Goal: Task Accomplishment & Management: Use online tool/utility

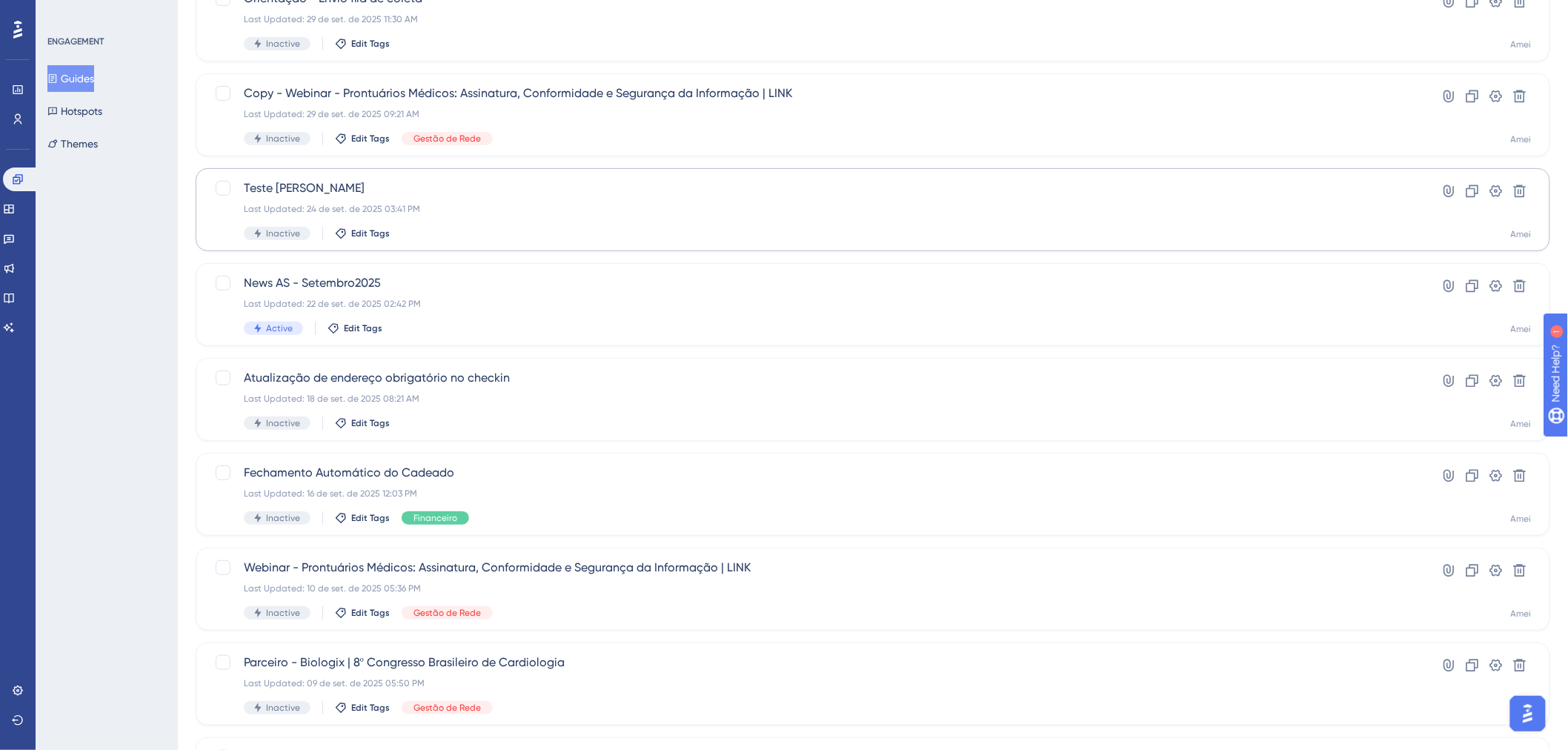
scroll to position [164, 0]
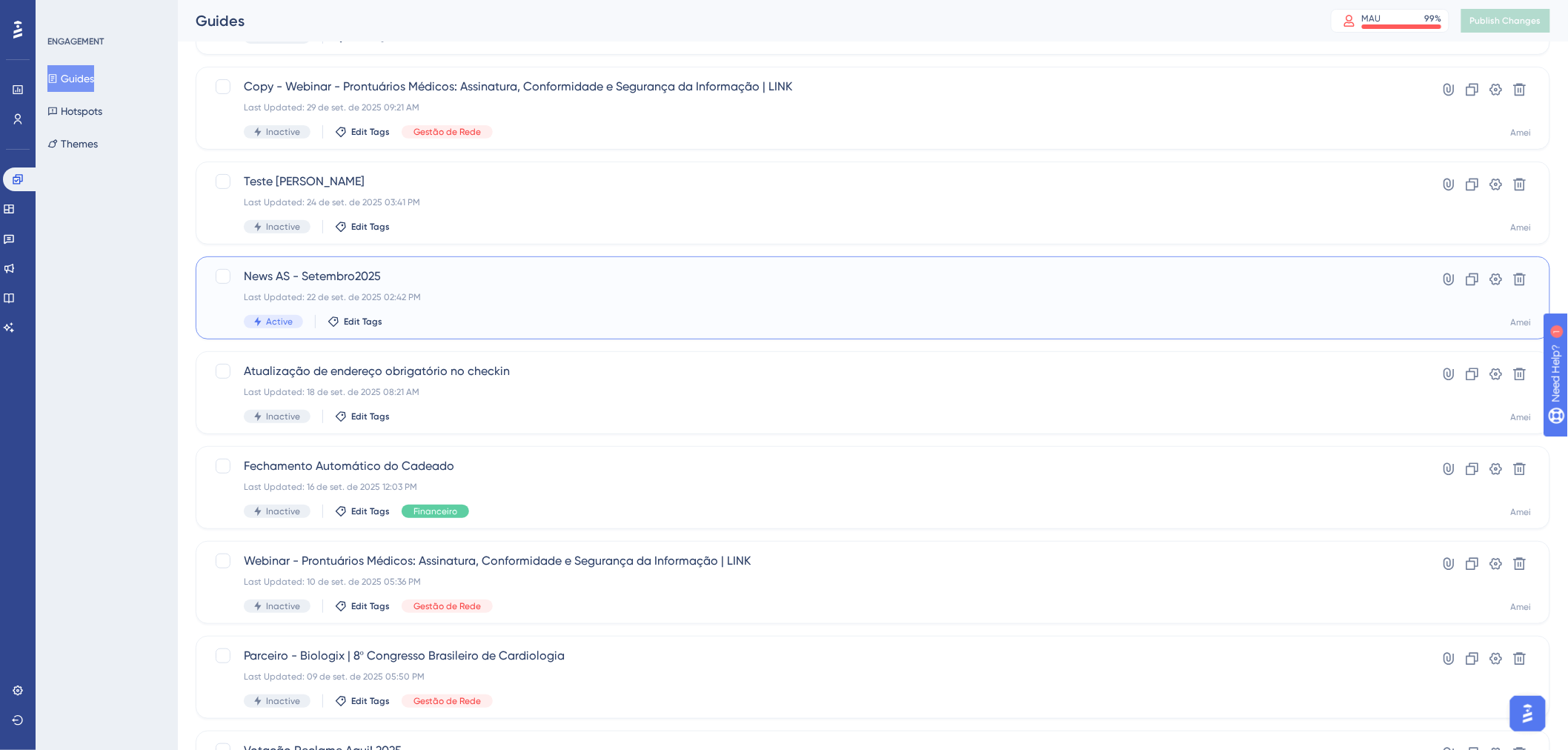
click at [698, 280] on span "News AS - Setembro2025" at bounding box center [813, 276] width 1140 height 18
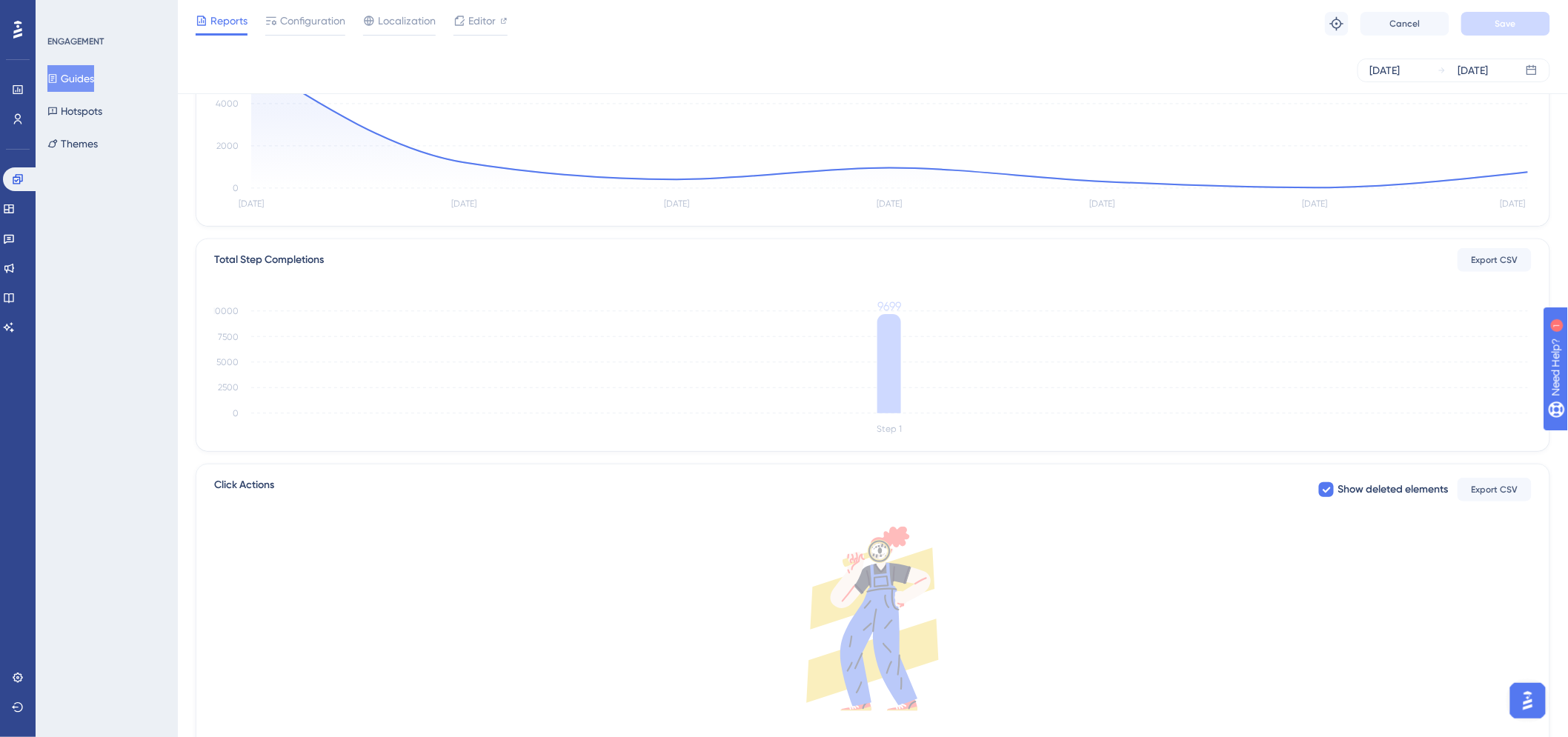
scroll to position [247, 0]
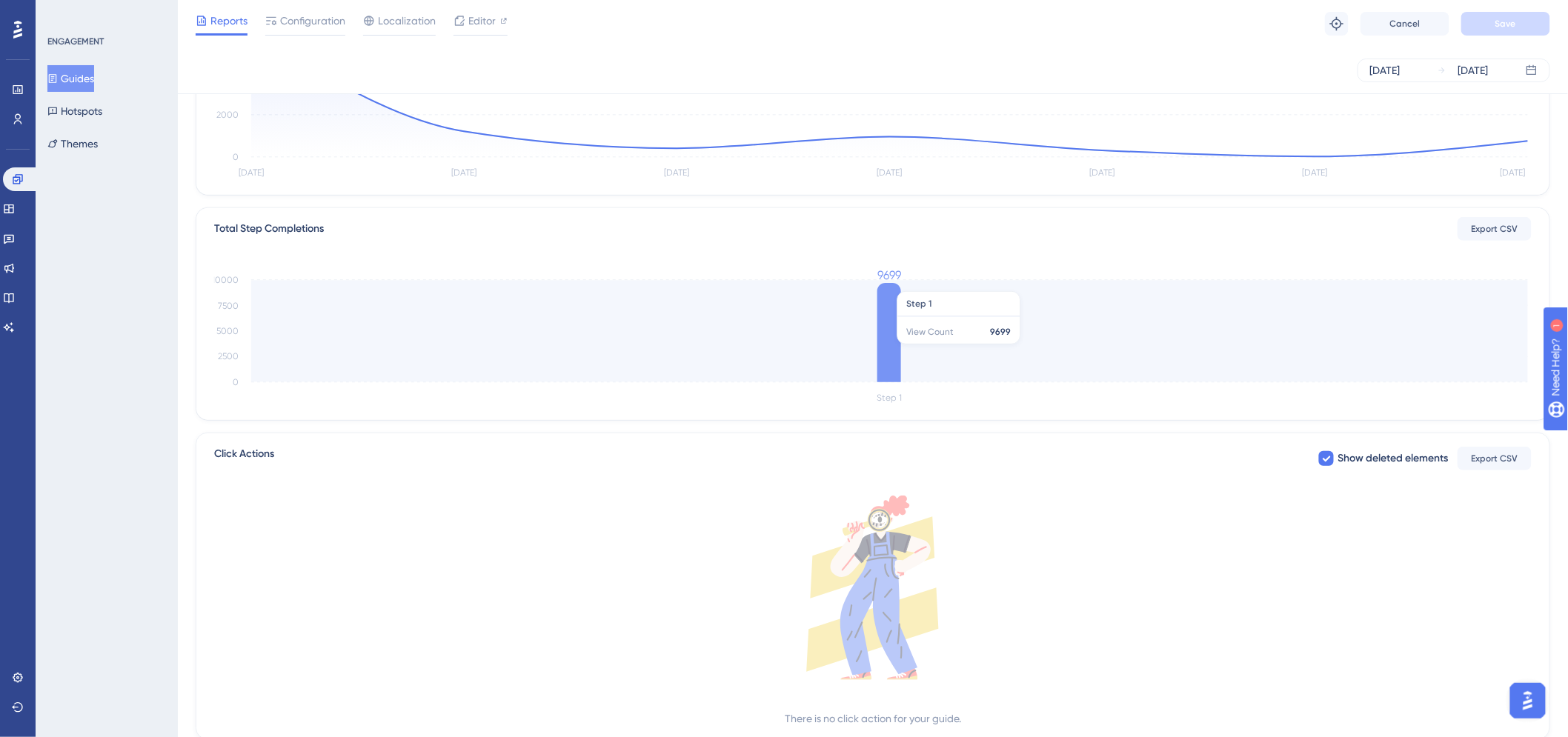
click at [880, 284] on icon "Step 1 0 2500 5000 7500 10000 9699" at bounding box center [872, 337] width 1317 height 142
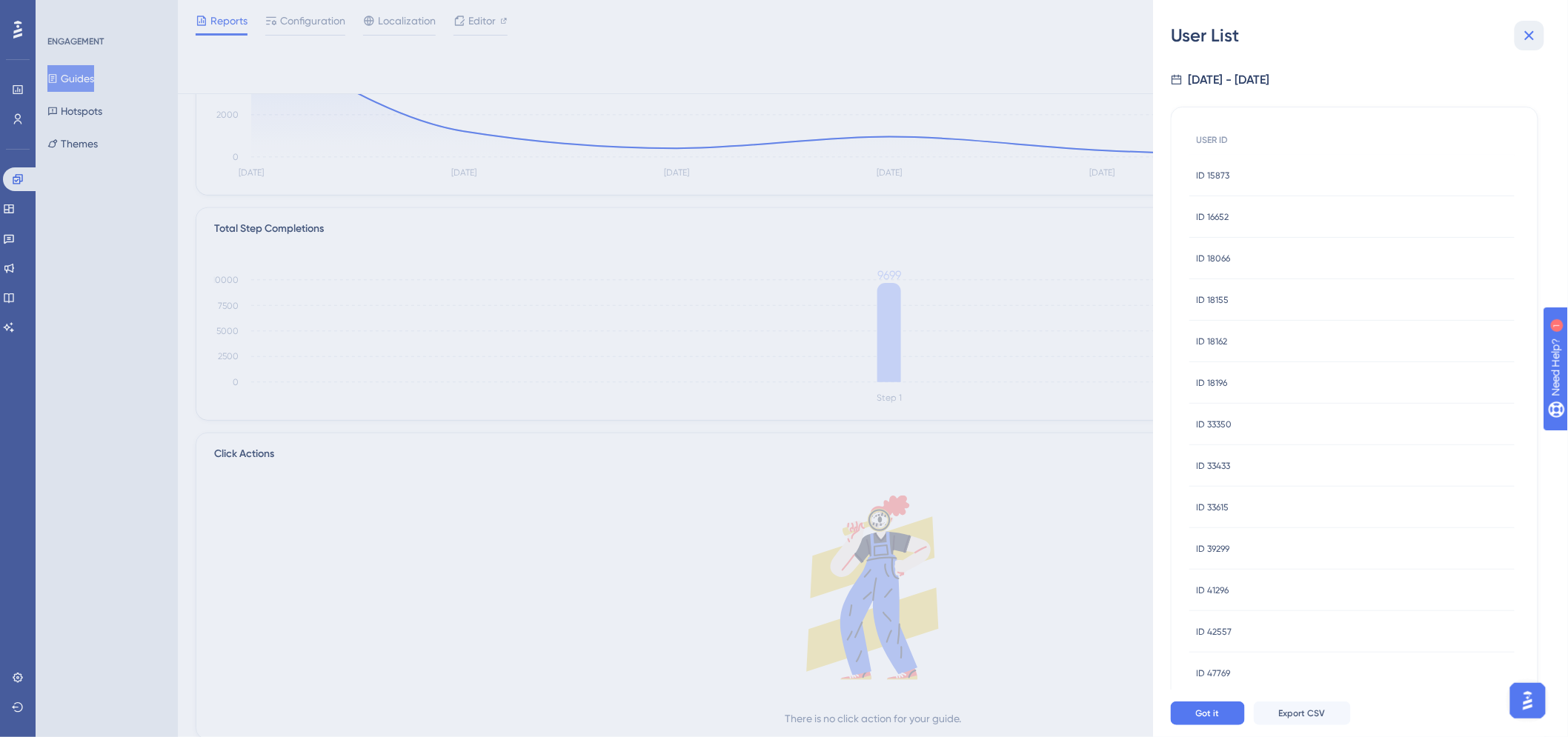
click at [1529, 43] on icon at bounding box center [1529, 35] width 18 height 18
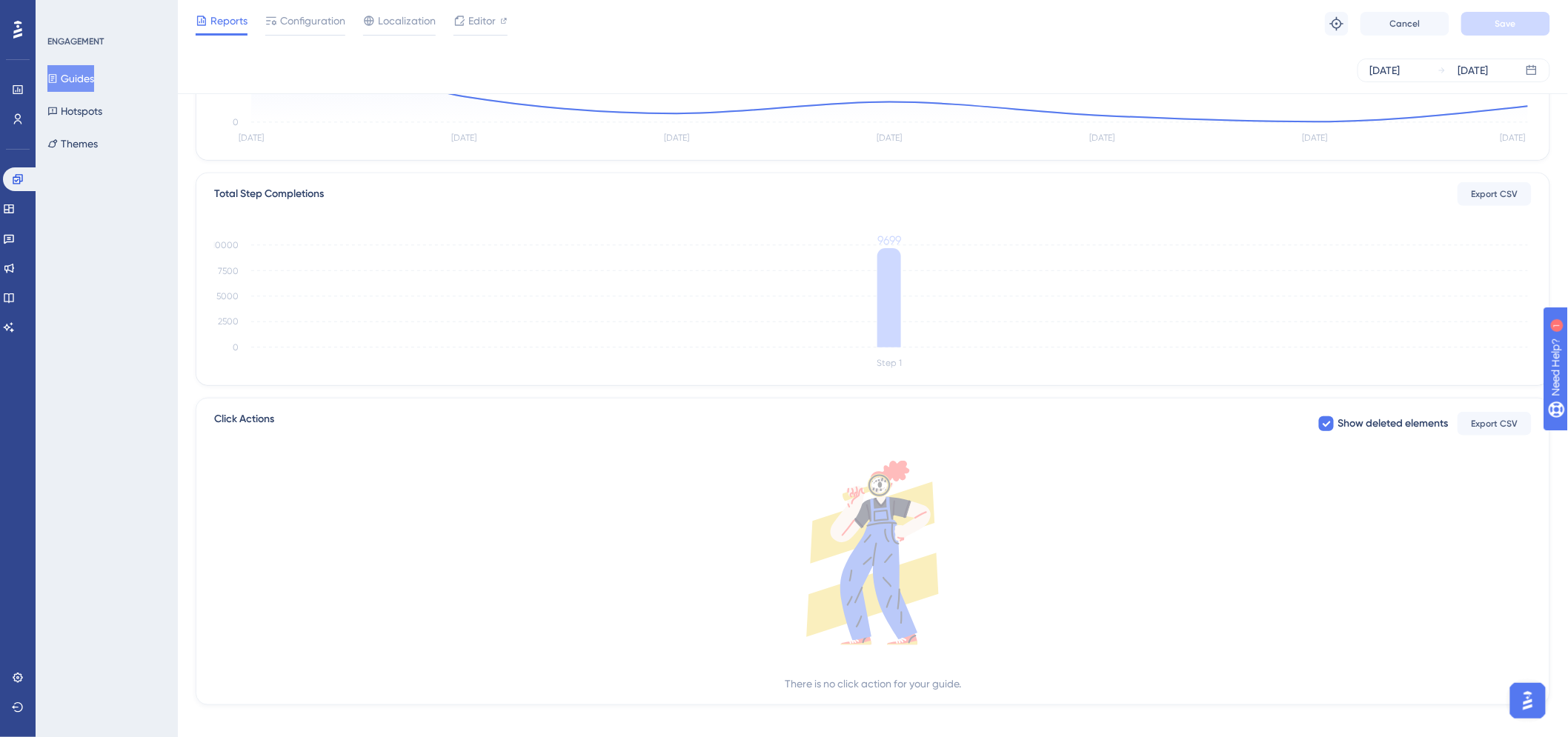
scroll to position [296, 0]
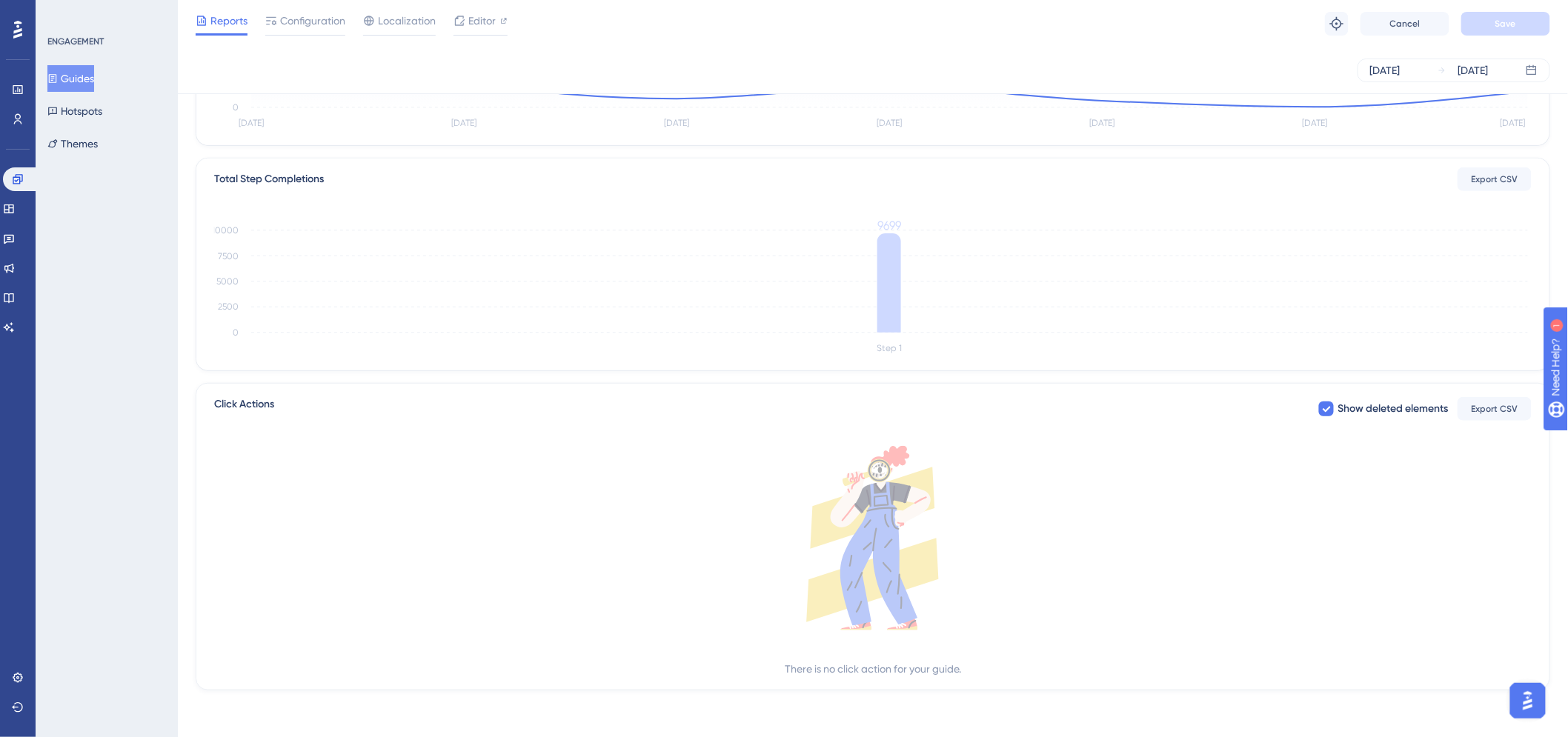
click at [981, 668] on div "There is no click action for your guide." at bounding box center [872, 562] width 1317 height 232
click at [954, 562] on icon at bounding box center [872, 538] width 1317 height 185
click at [495, 16] on div "Editor" at bounding box center [481, 20] width 55 height 18
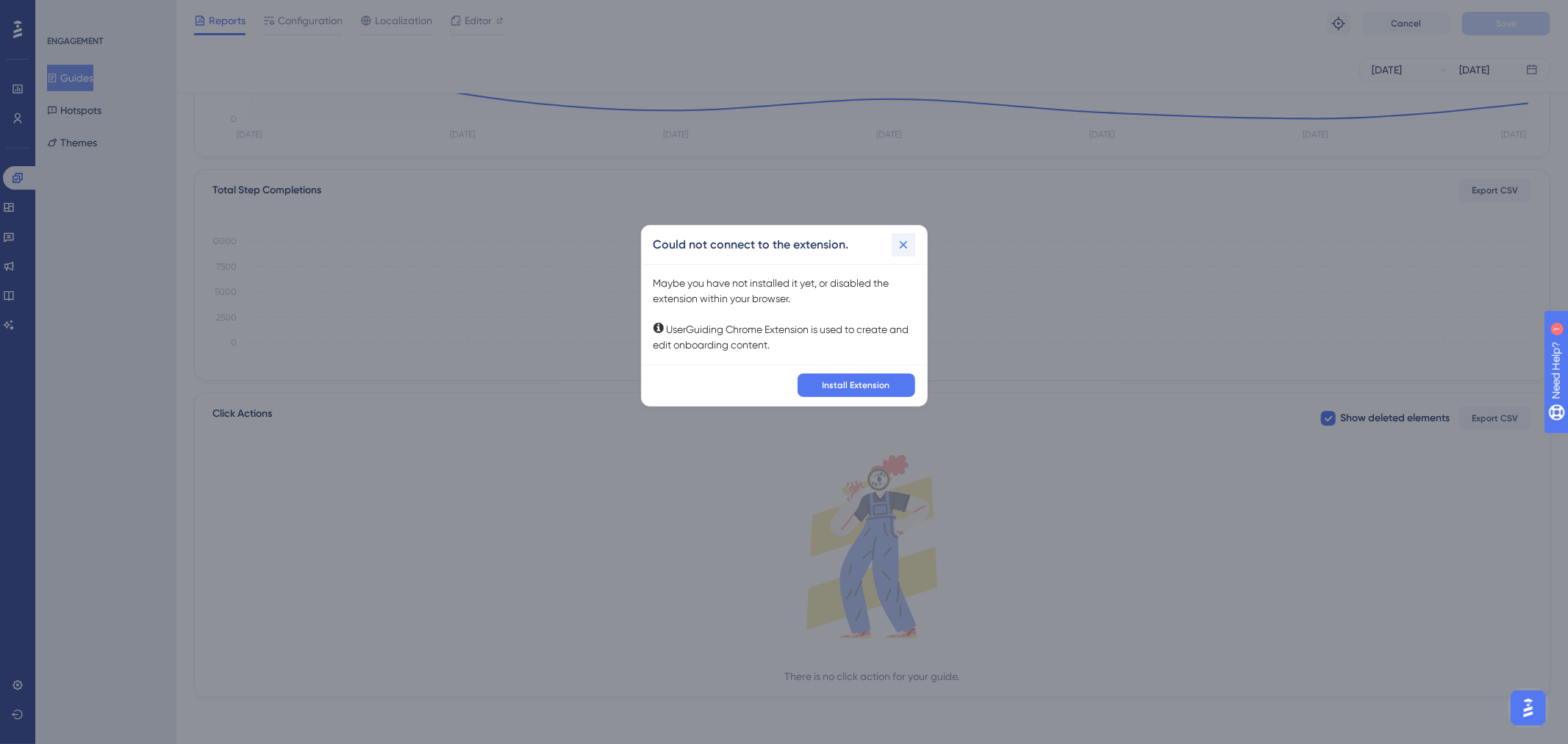
click at [905, 243] on icon at bounding box center [902, 244] width 8 height 8
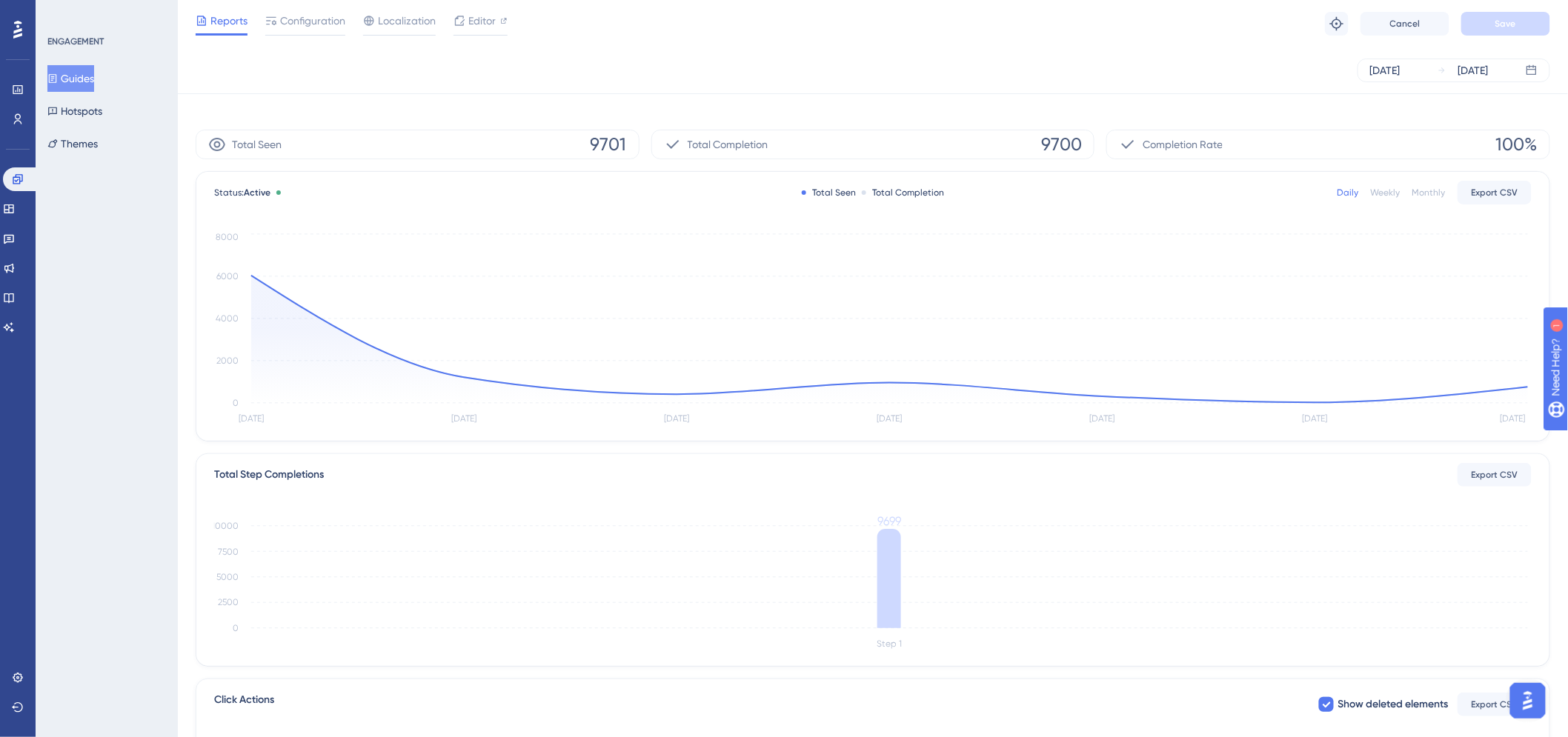
scroll to position [0, 0]
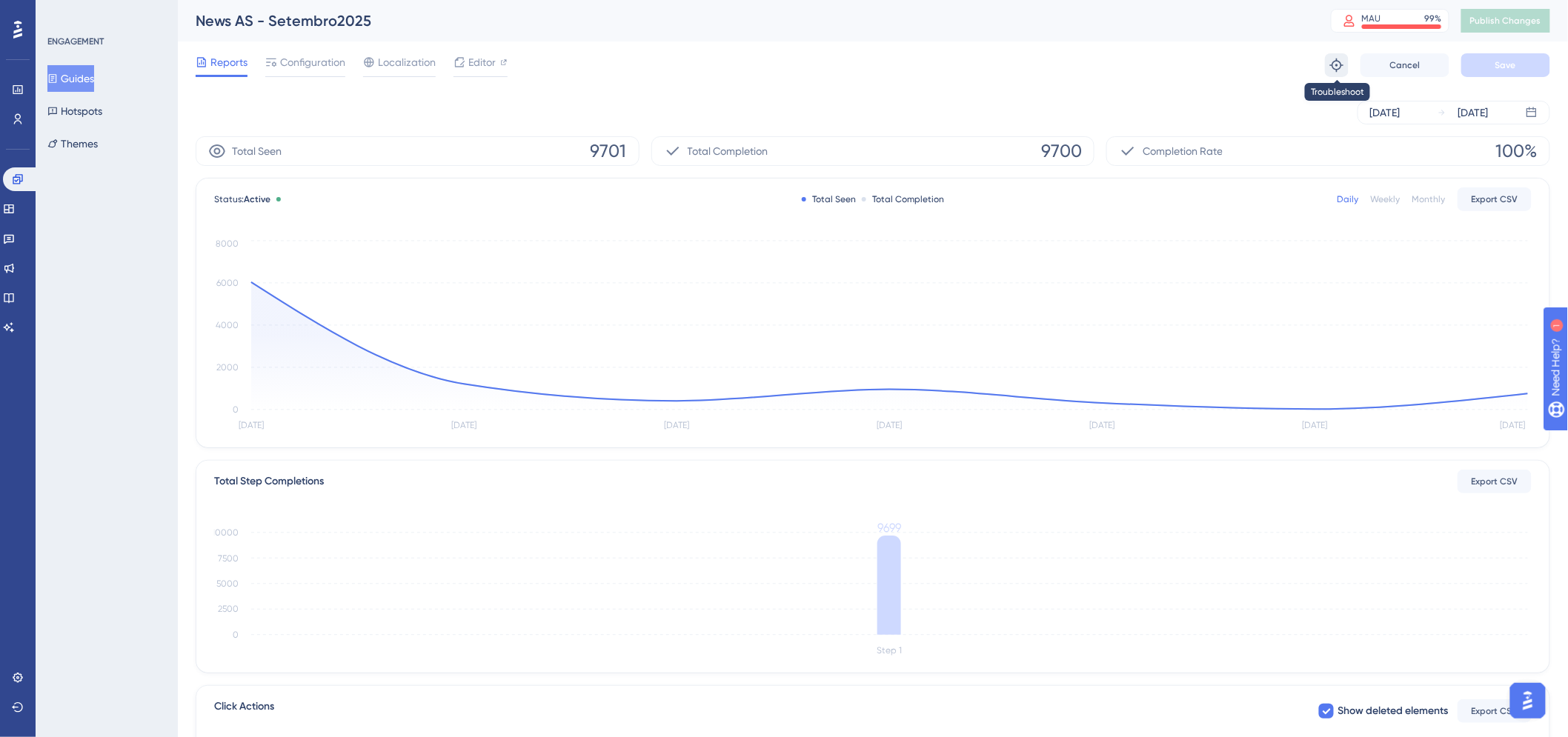
click at [1329, 58] on icon at bounding box center [1336, 65] width 15 height 15
click at [1061, 97] on div "[DATE] [DATE]" at bounding box center [872, 113] width 1354 height 47
drag, startPoint x: 26, startPoint y: 205, endPoint x: 35, endPoint y: 317, distance: 112.4
click at [15, 205] on link at bounding box center [8, 208] width 11 height 24
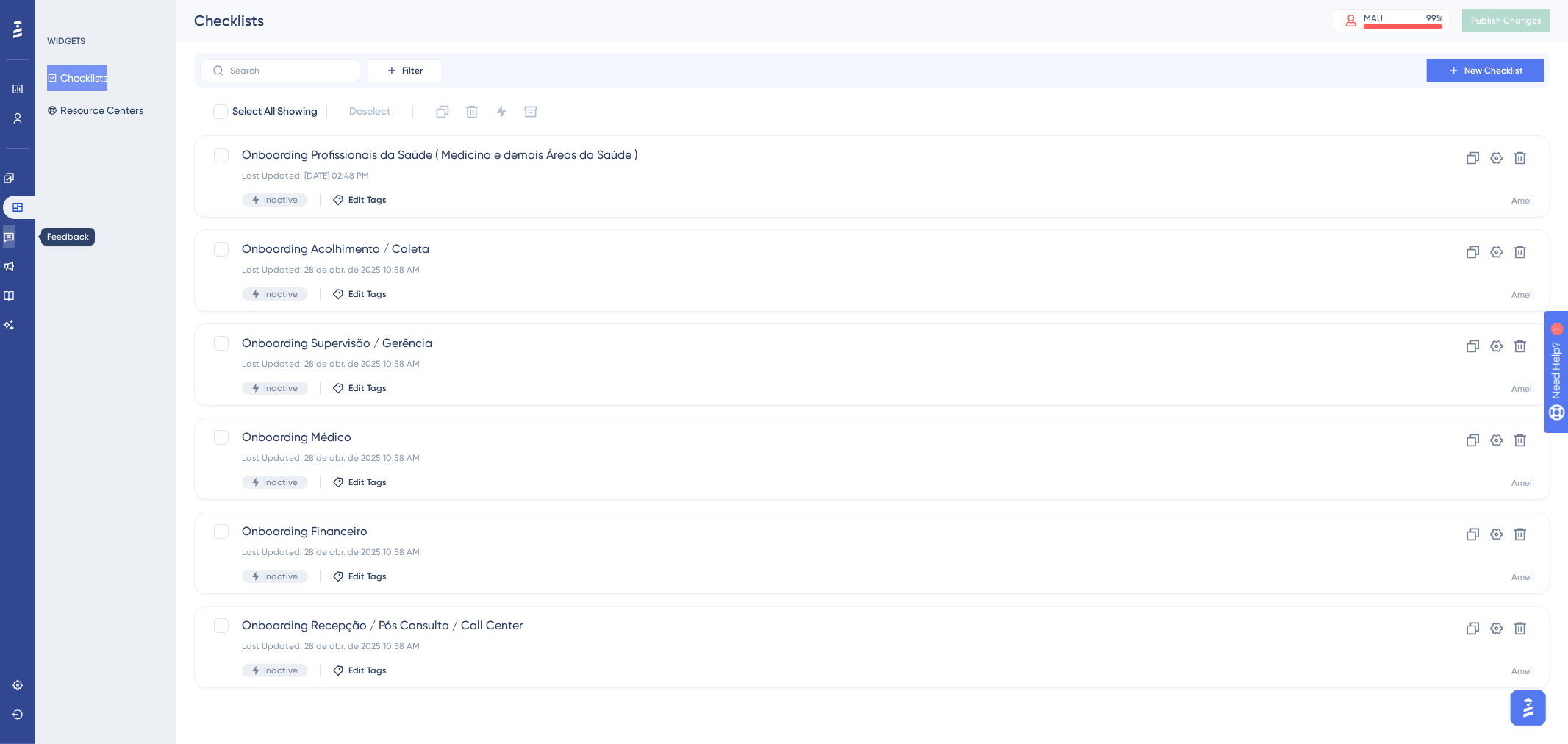
click at [15, 242] on link at bounding box center [8, 236] width 11 height 24
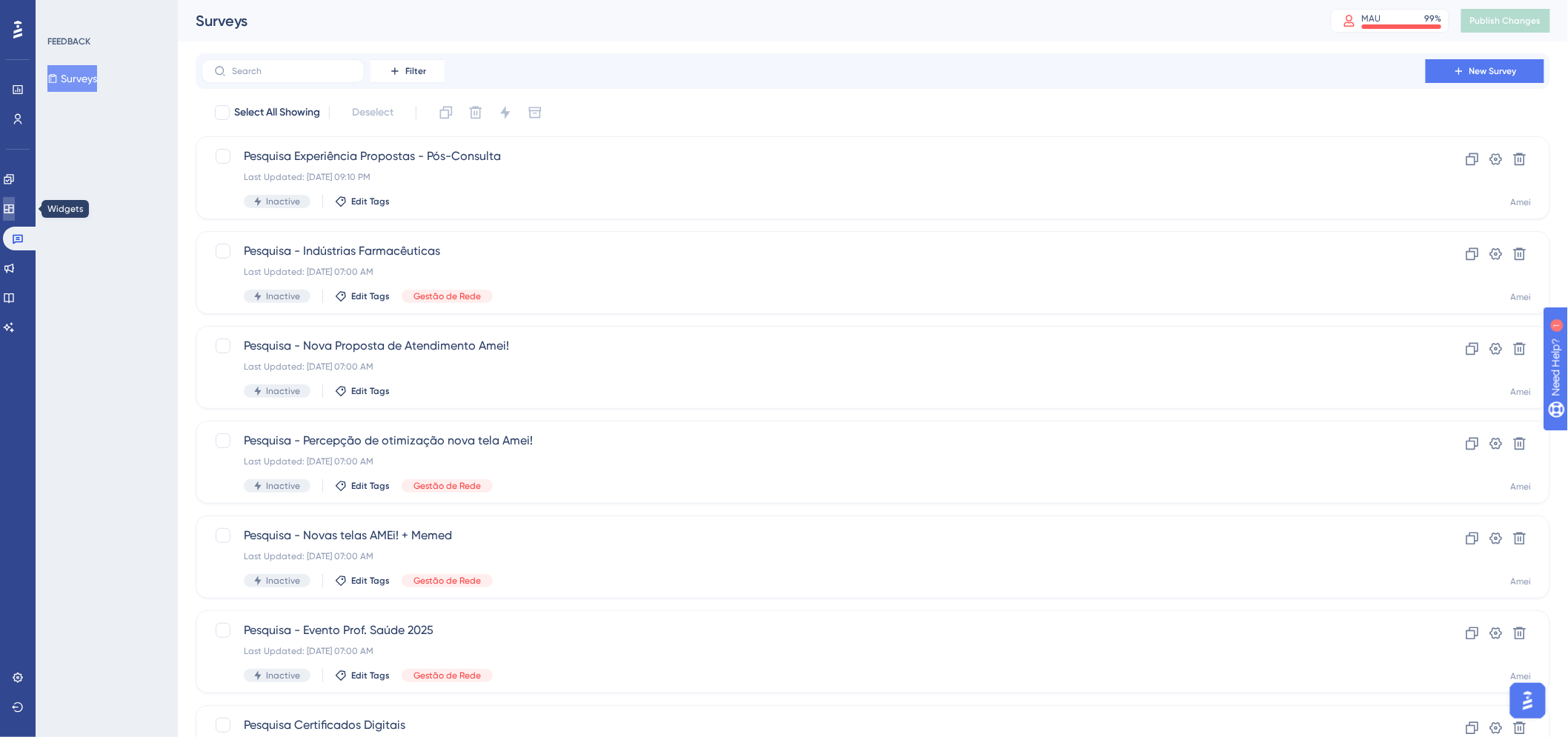
click at [10, 214] on link at bounding box center [8, 208] width 11 height 24
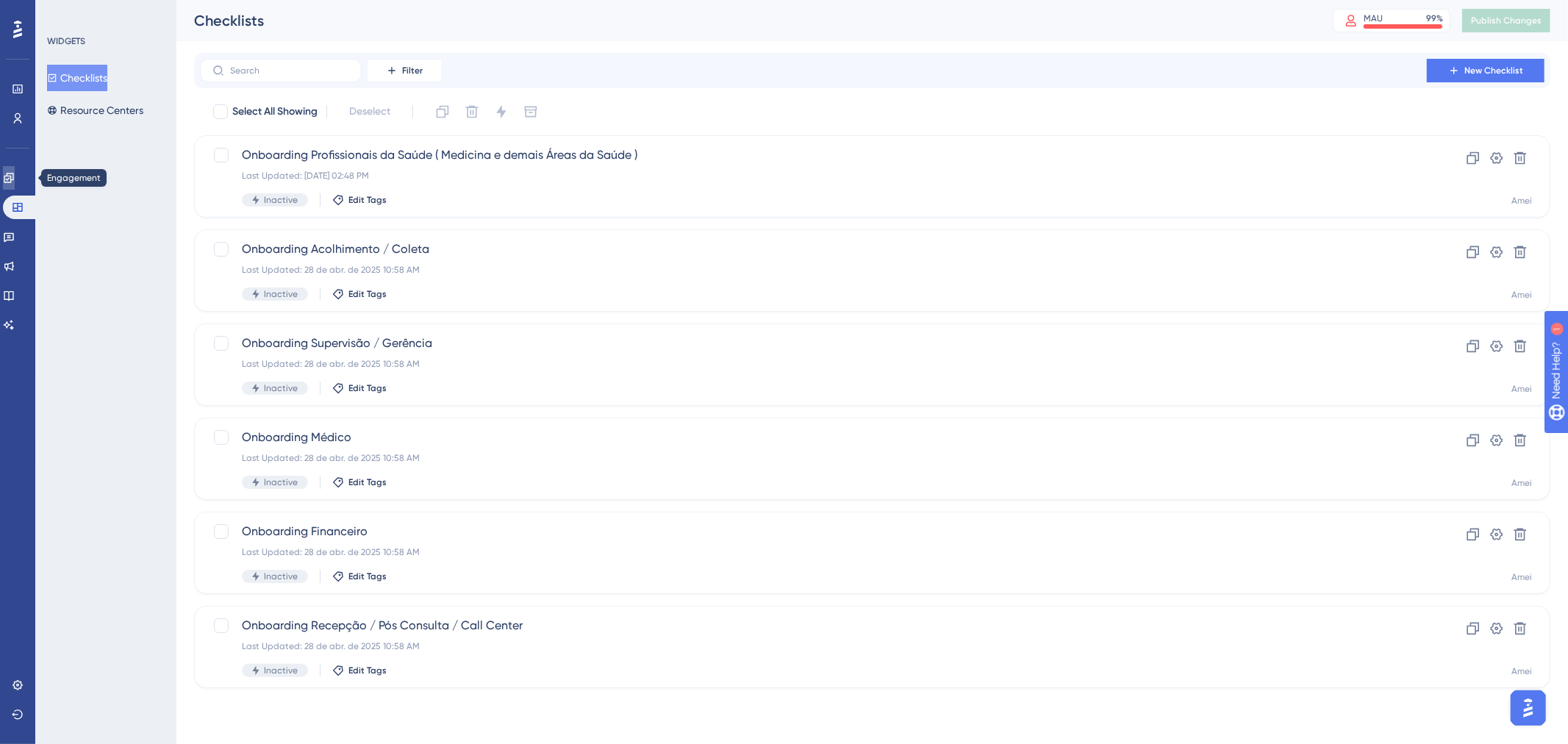
click at [13, 185] on link at bounding box center [8, 177] width 11 height 24
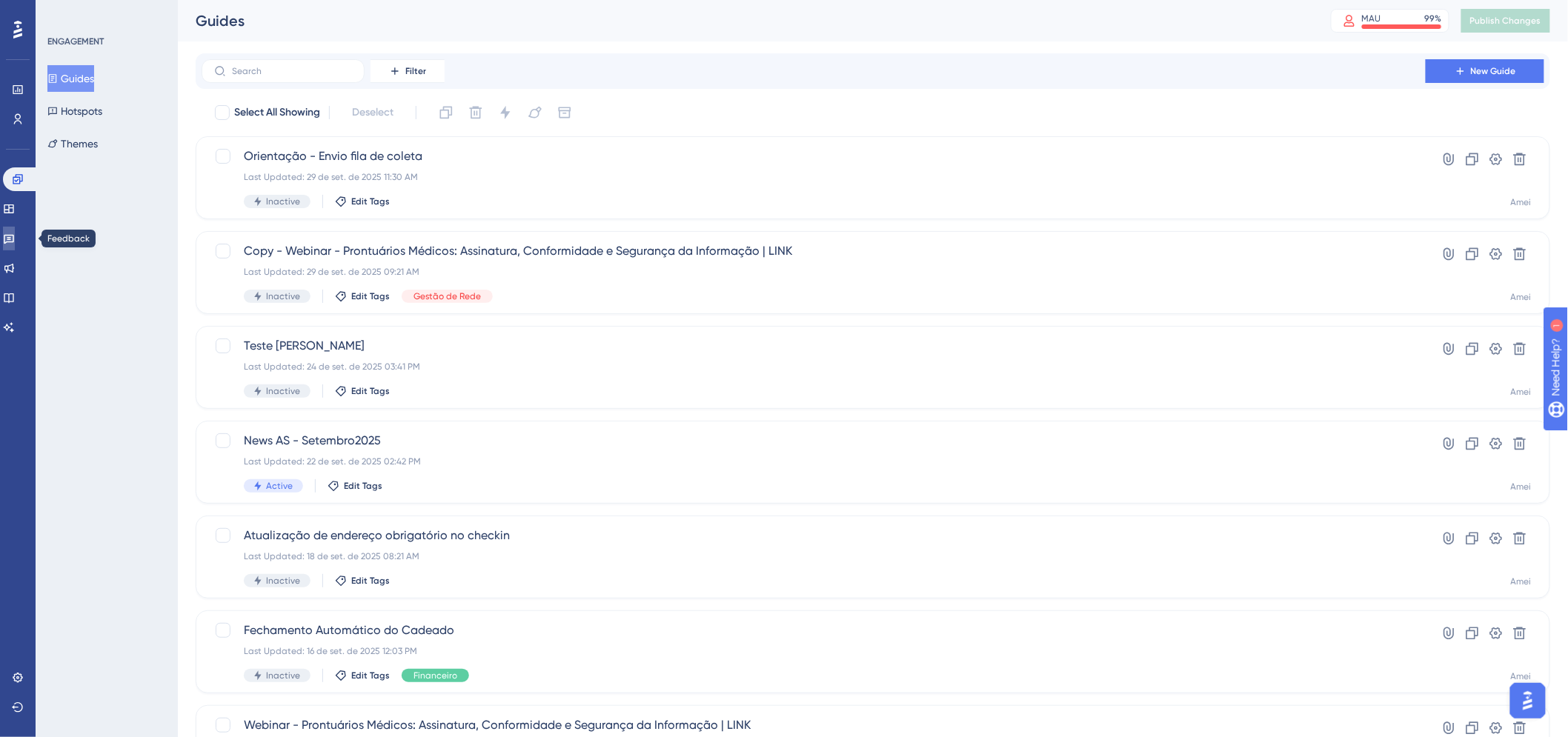
click at [5, 230] on link at bounding box center [8, 238] width 11 height 24
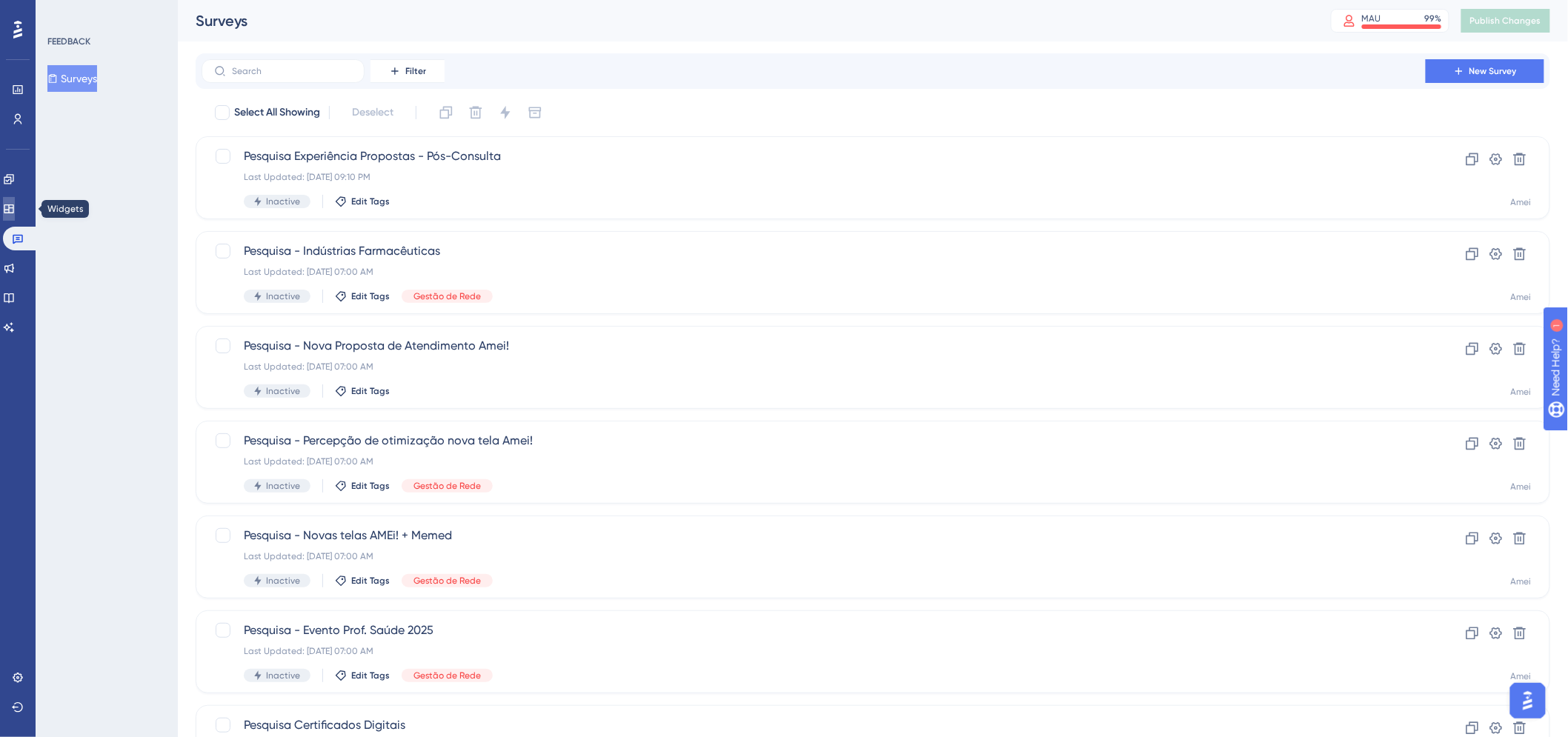
click at [15, 211] on icon at bounding box center [8, 208] width 11 height 11
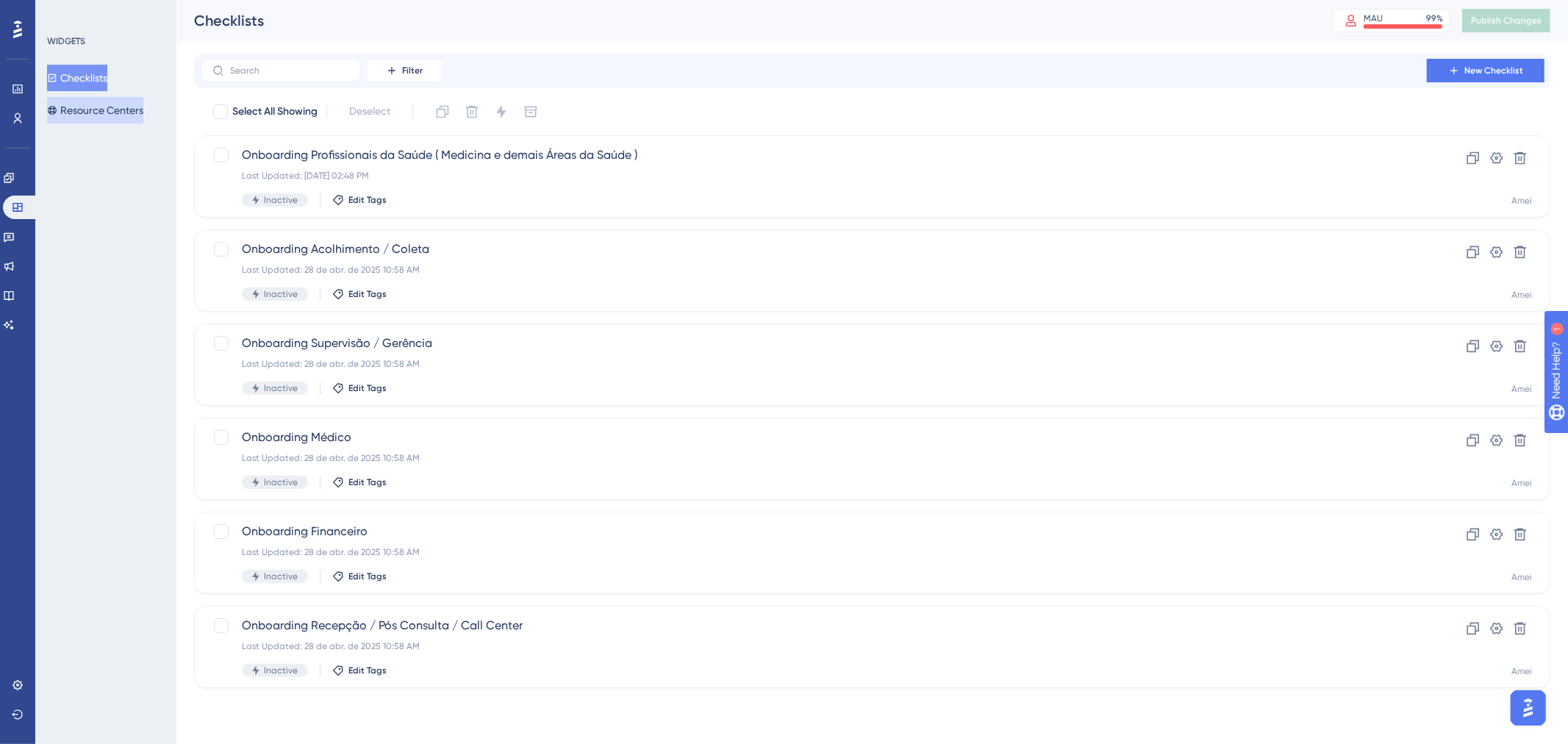
click at [65, 98] on button "Resource Centers" at bounding box center [95, 110] width 96 height 26
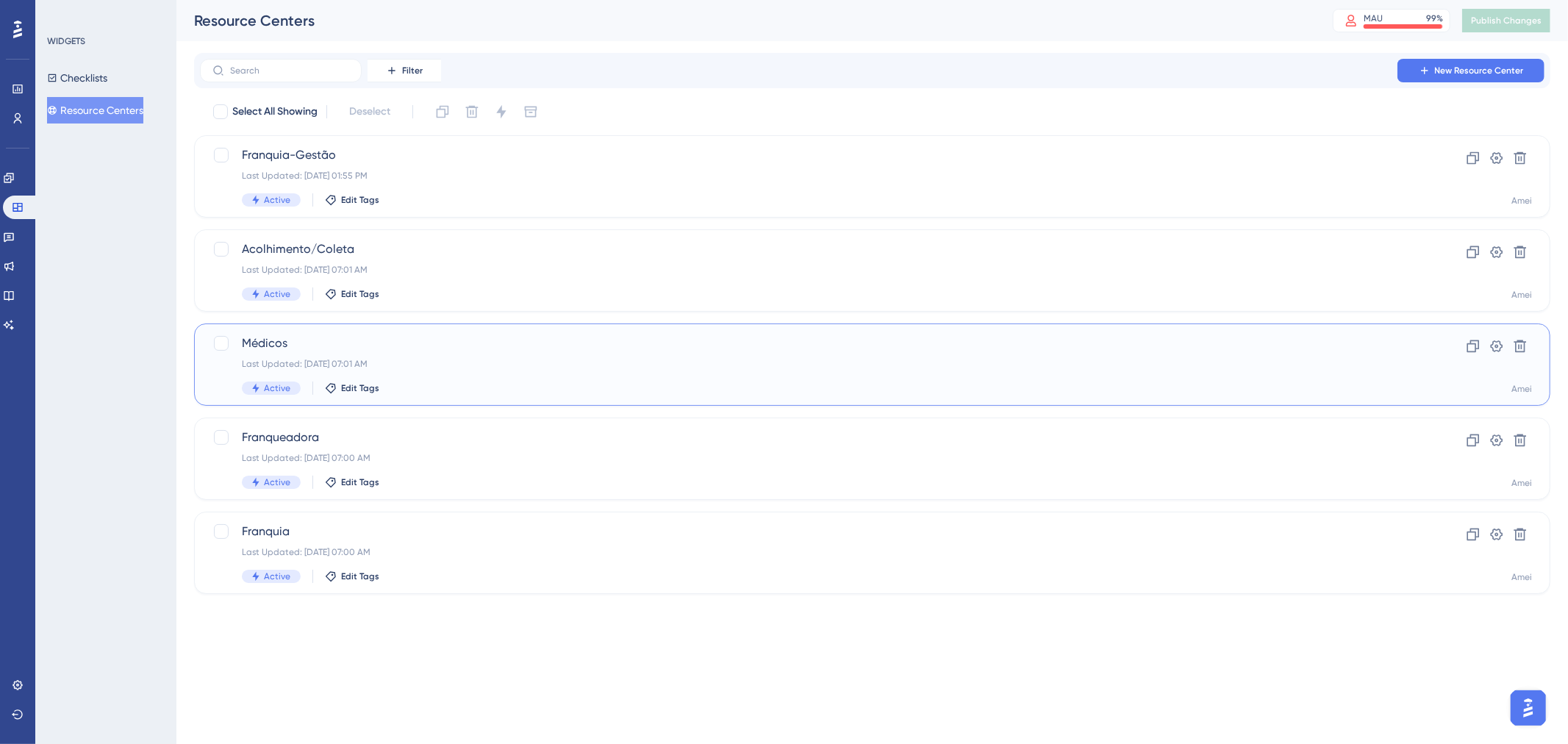
click at [709, 363] on div "Last Updated: [DATE] 07:01 AM" at bounding box center [813, 363] width 1143 height 11
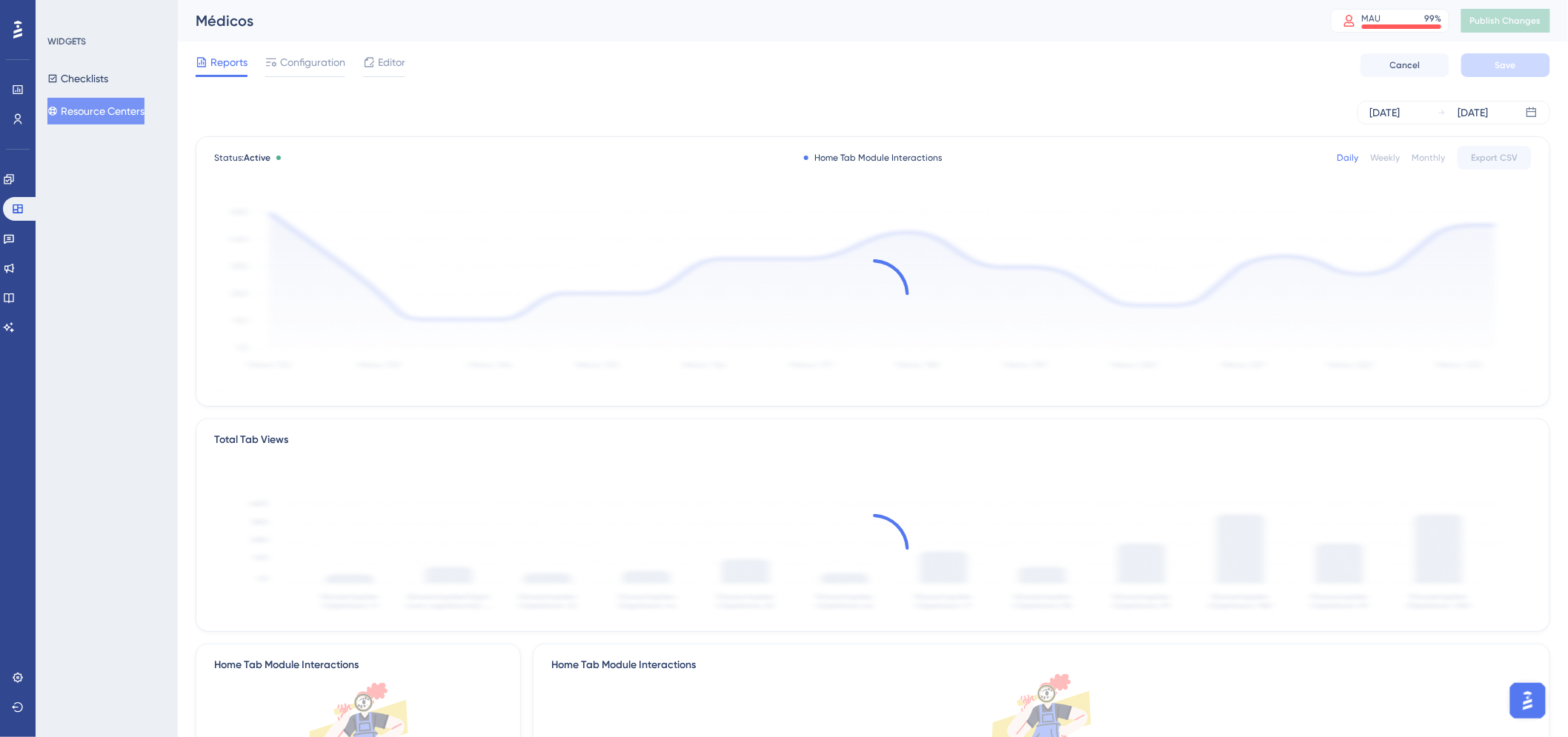
click at [341, 49] on div "Reports Configuration Editor Cancel Save" at bounding box center [872, 65] width 1354 height 47
click at [327, 59] on span "Configuration" at bounding box center [312, 62] width 65 height 18
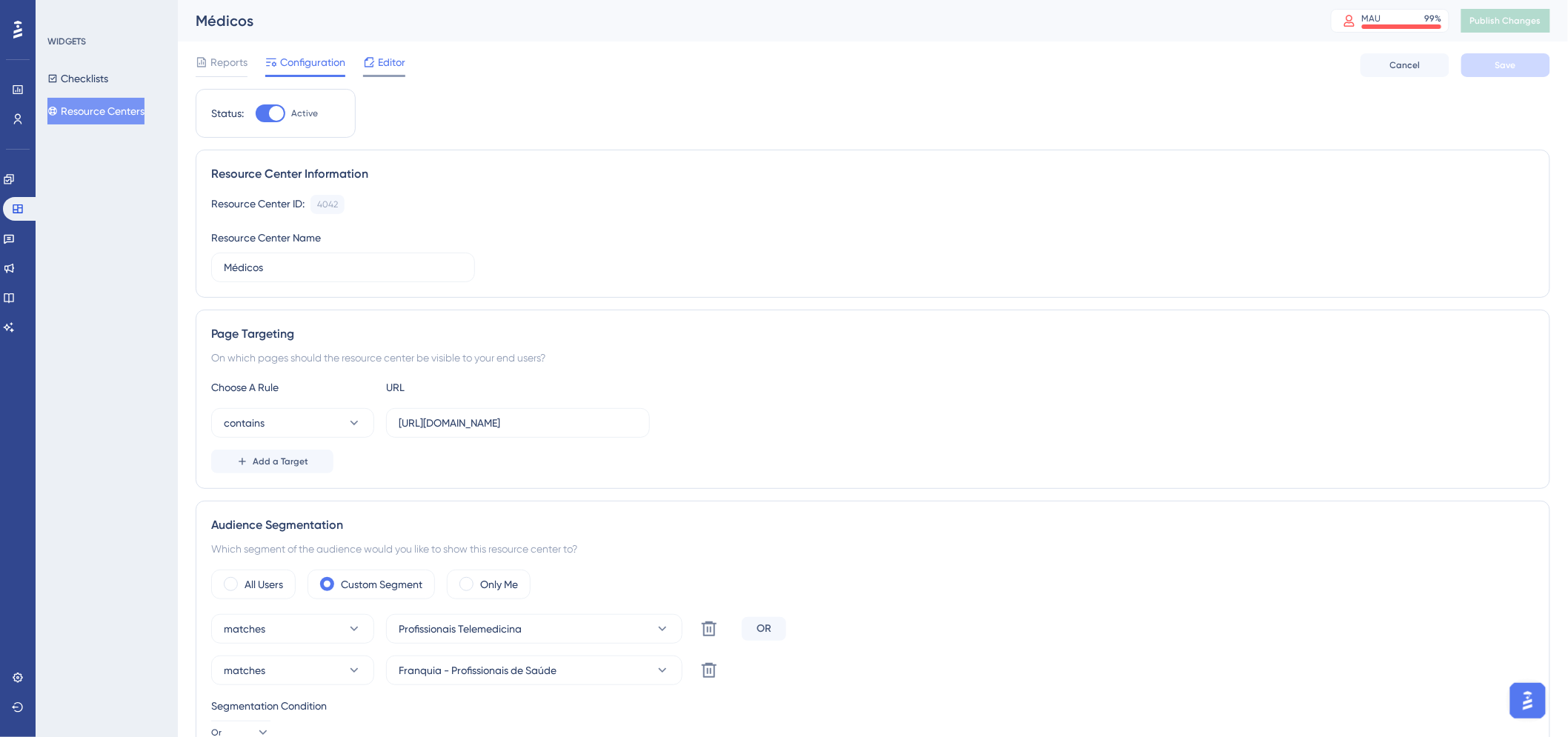
click at [374, 73] on div "Editor" at bounding box center [384, 65] width 42 height 24
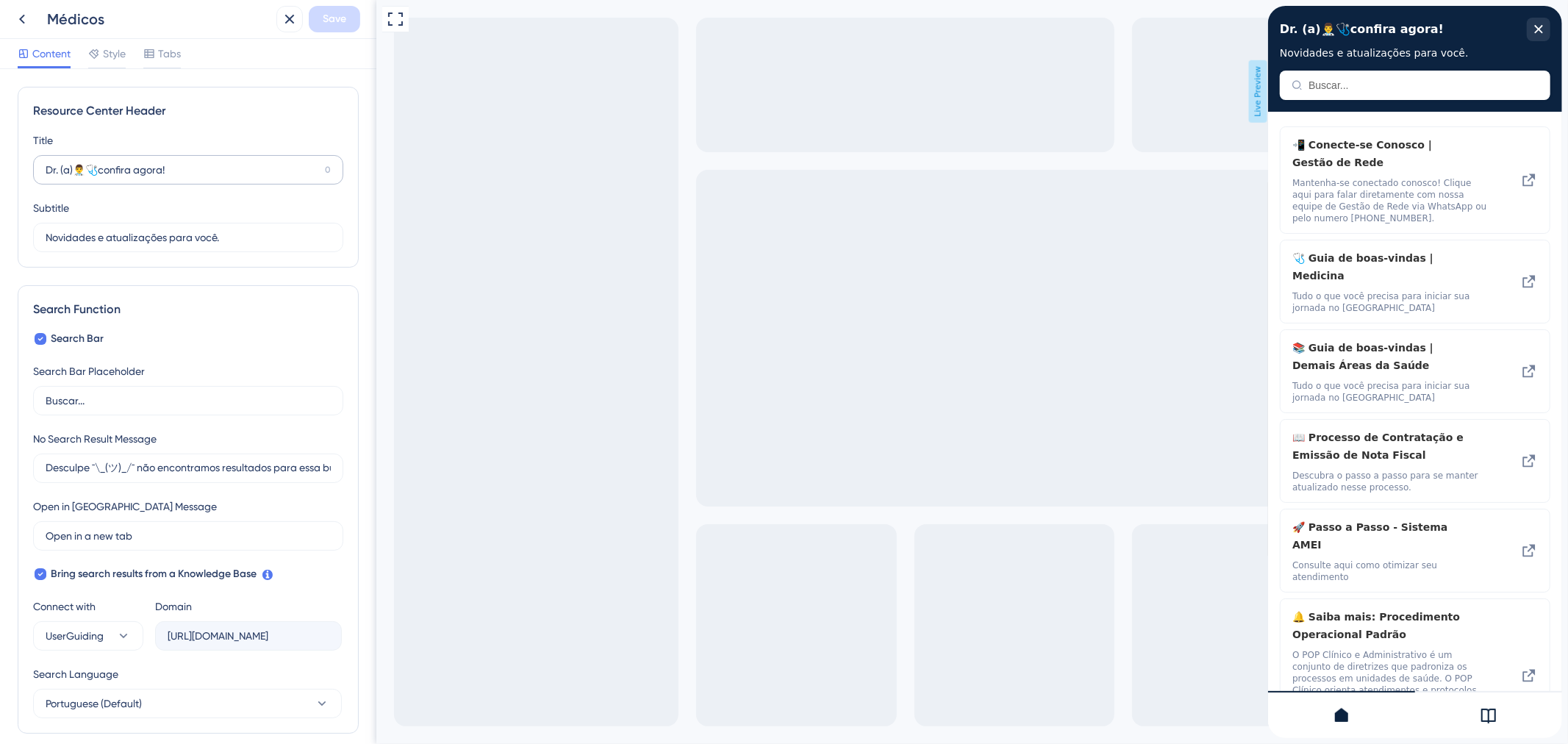
click at [254, 181] on label "Dr. (a)👨‍⚕️🩺confira agora! 0" at bounding box center [188, 170] width 311 height 30
click at [254, 178] on input "Dr. (a)👨‍⚕️🩺confira agora!" at bounding box center [181, 169] width 273 height 17
click at [254, 181] on label "Dr. (a)👨‍⚕️🩺confira agora! 0" at bounding box center [188, 170] width 311 height 30
click at [254, 178] on input "Dr. (a)👨‍⚕️🩺confira agora!" at bounding box center [181, 169] width 273 height 17
copy div "0 Dr. (a)👨‍⚕️🩺confira agora!"
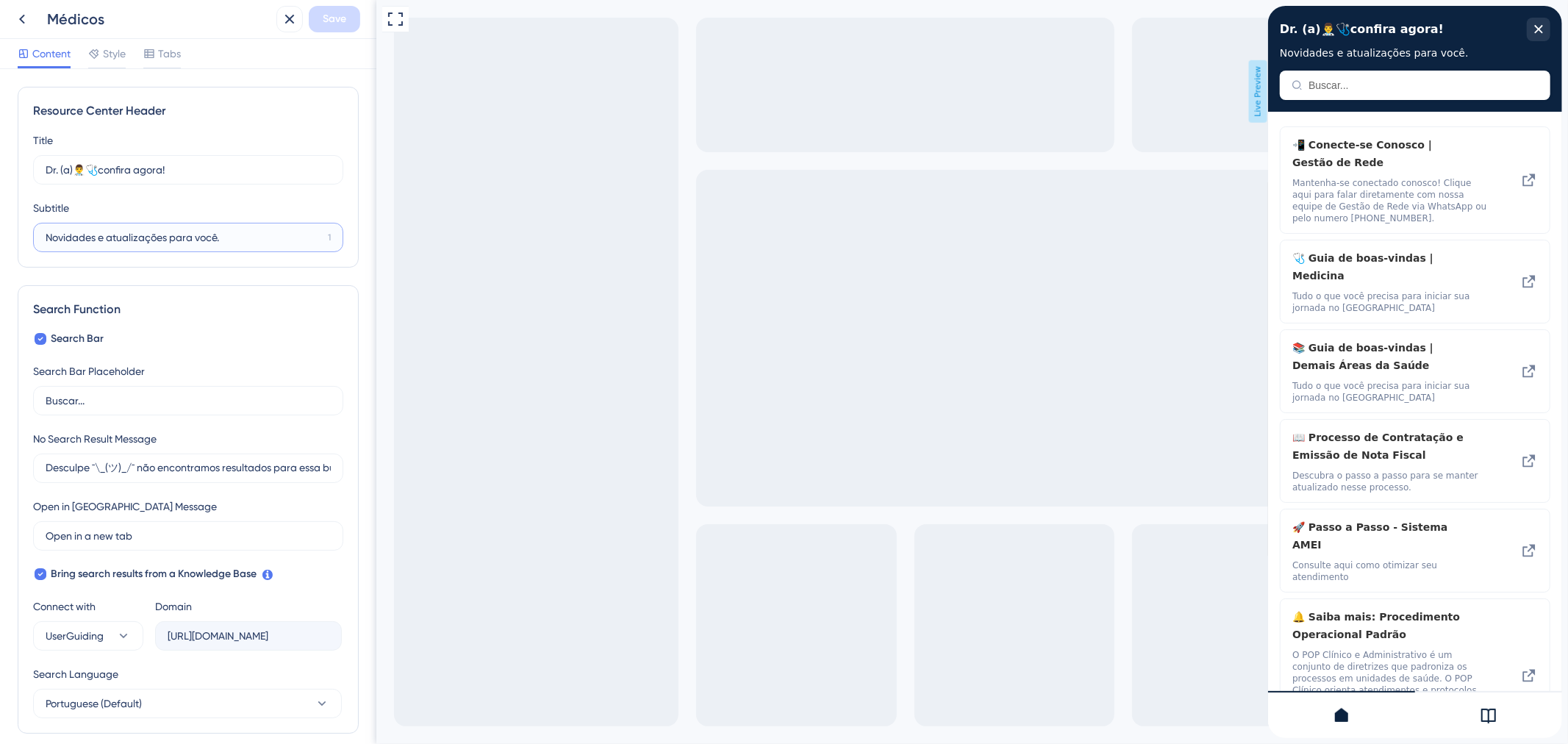
click at [239, 238] on input "Novidades e atualizações para você." at bounding box center [183, 237] width 277 height 17
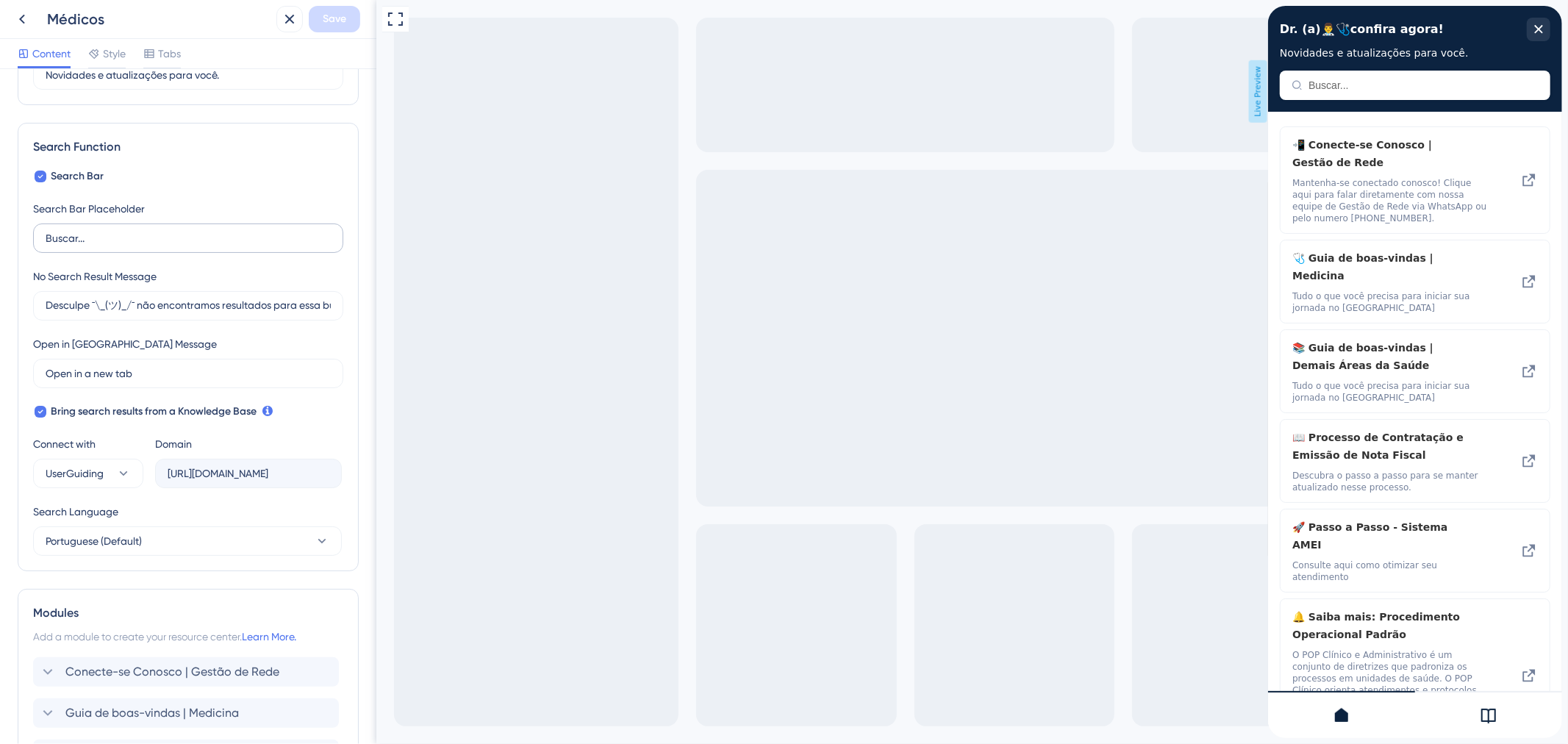
scroll to position [163, 0]
click at [123, 245] on input "Buscar..." at bounding box center [188, 237] width 285 height 17
click at [241, 310] on input "Desculpe ¯\_(ツ)_/¯ não encontramos resultados para essa busca." at bounding box center [188, 304] width 285 height 17
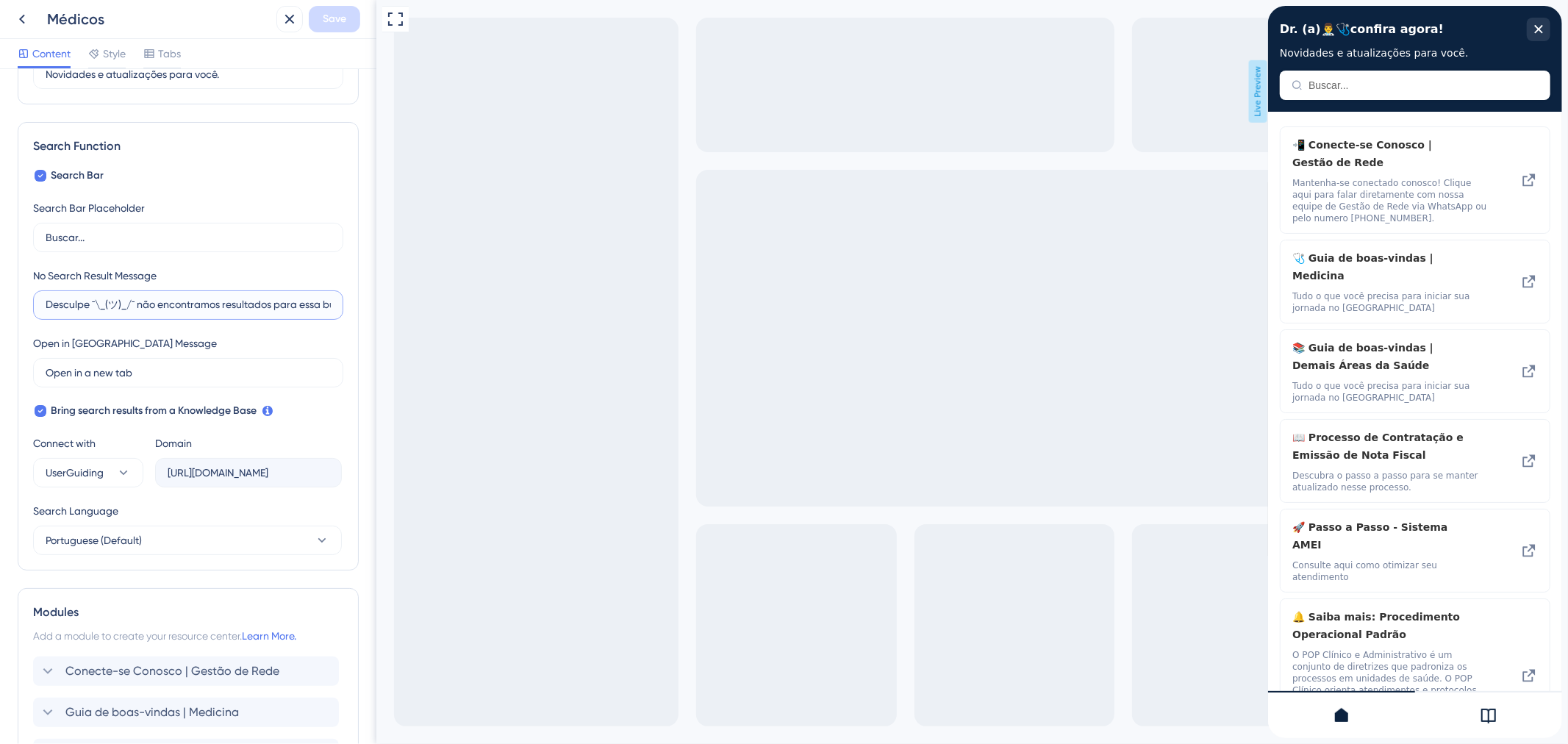
click at [241, 310] on input "Desculpe ¯\_(ツ)_/¯ não encontramos resultados para essa busca." at bounding box center [188, 304] width 285 height 17
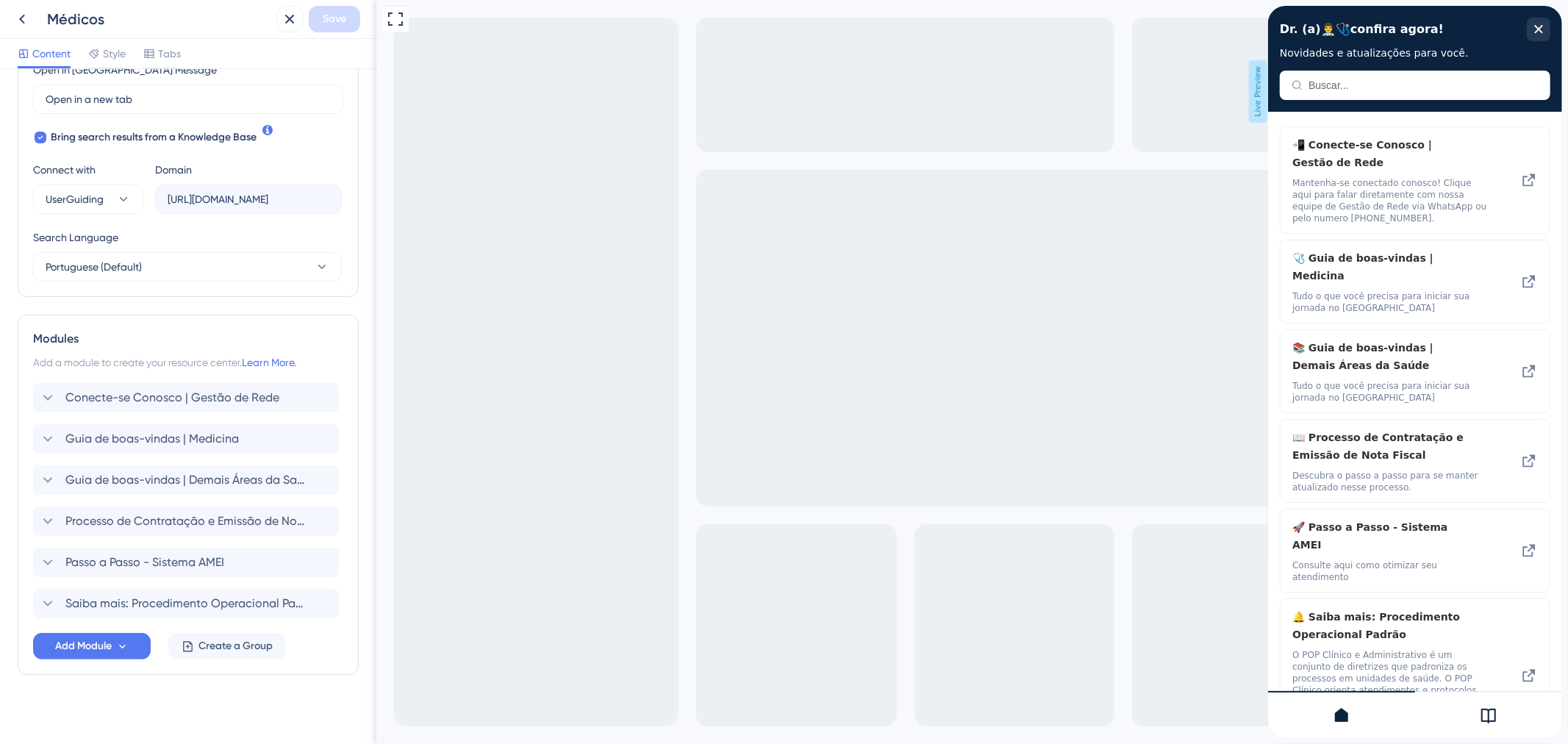
scroll to position [444, 0]
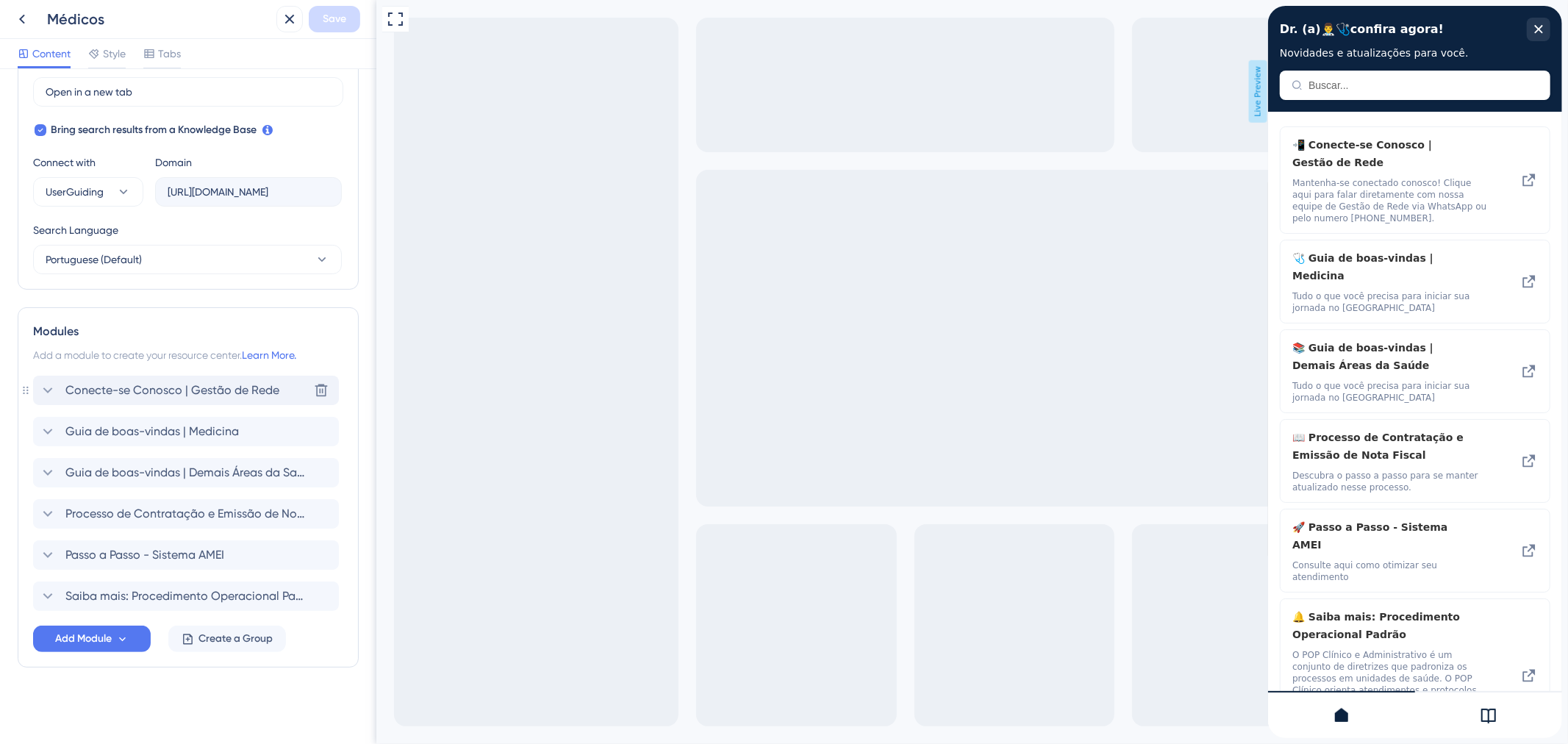
click at [58, 385] on div "Conecte-se Conosco | Gestão de Rede" at bounding box center [160, 390] width 241 height 17
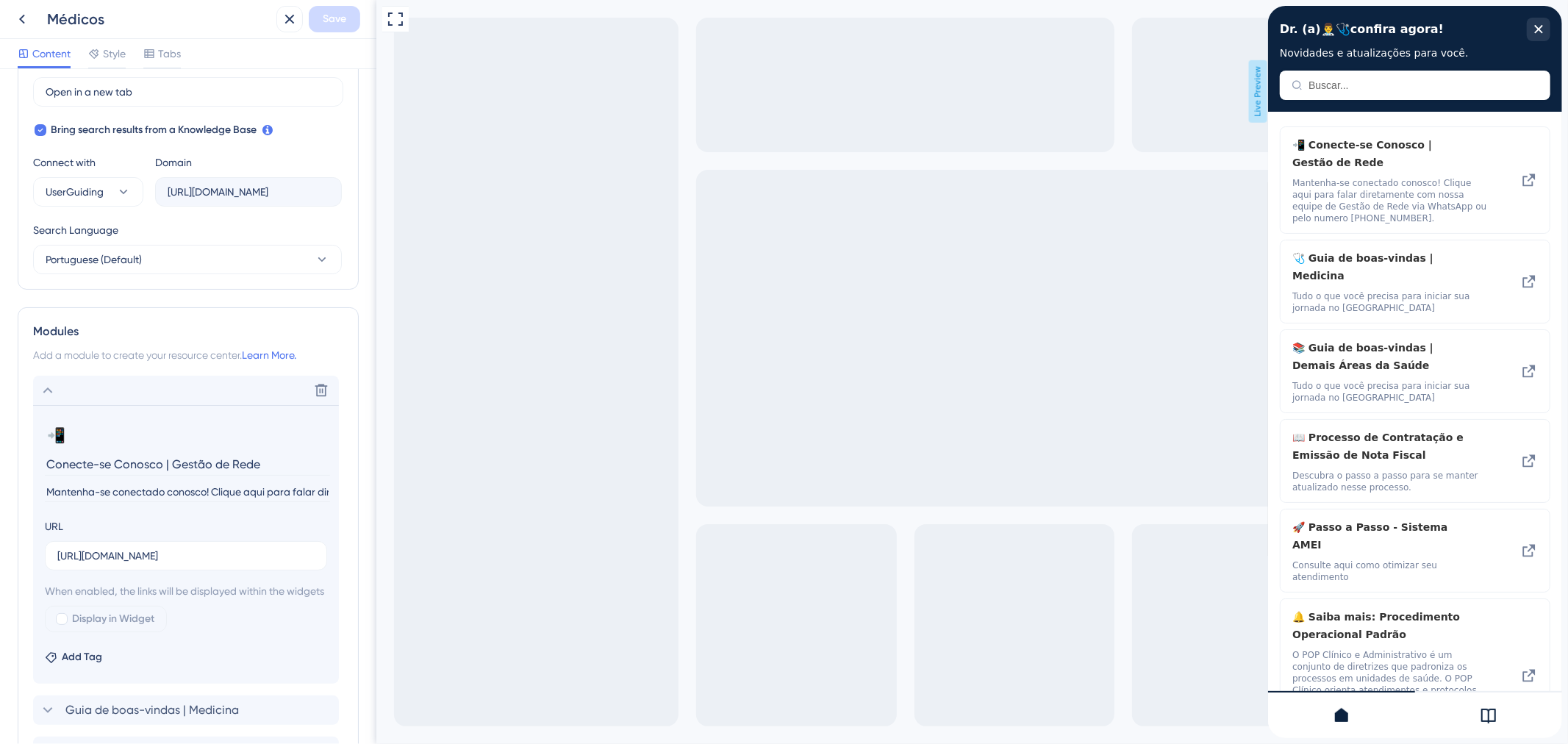
click at [181, 463] on input "Conecte-se Conosco | Gestão de Rede" at bounding box center [187, 464] width 285 height 23
click at [228, 492] on input "Mantenha-se conectado conosco! Clique aqui para falar diretamente com nossa equ…" at bounding box center [187, 492] width 285 height 20
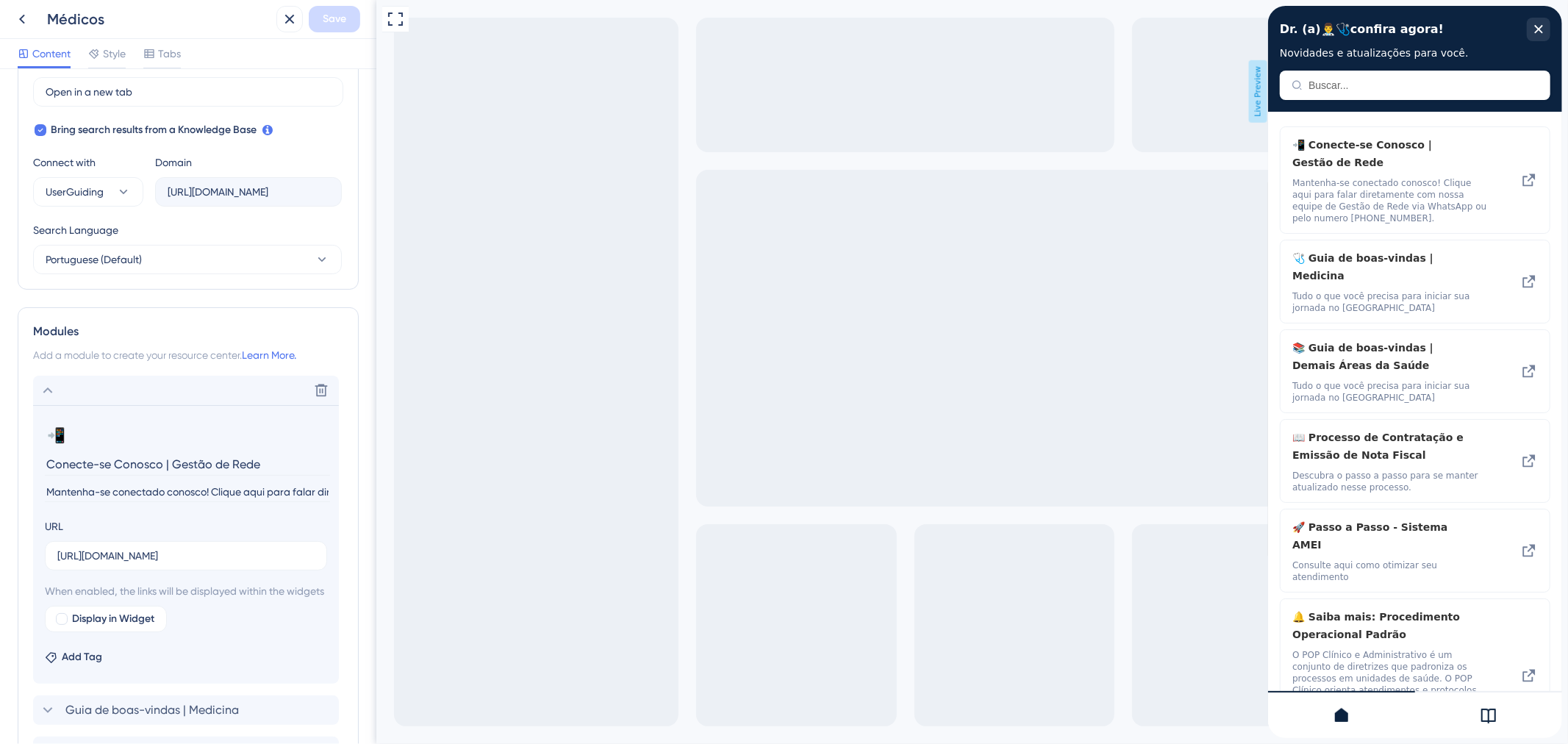
click at [228, 492] on input "Mantenha-se conectado conosco! Clique aqui para falar diretamente com nossa equ…" at bounding box center [187, 492] width 285 height 20
click at [209, 563] on input "[URL][DOMAIN_NAME]" at bounding box center [186, 556] width 257 height 17
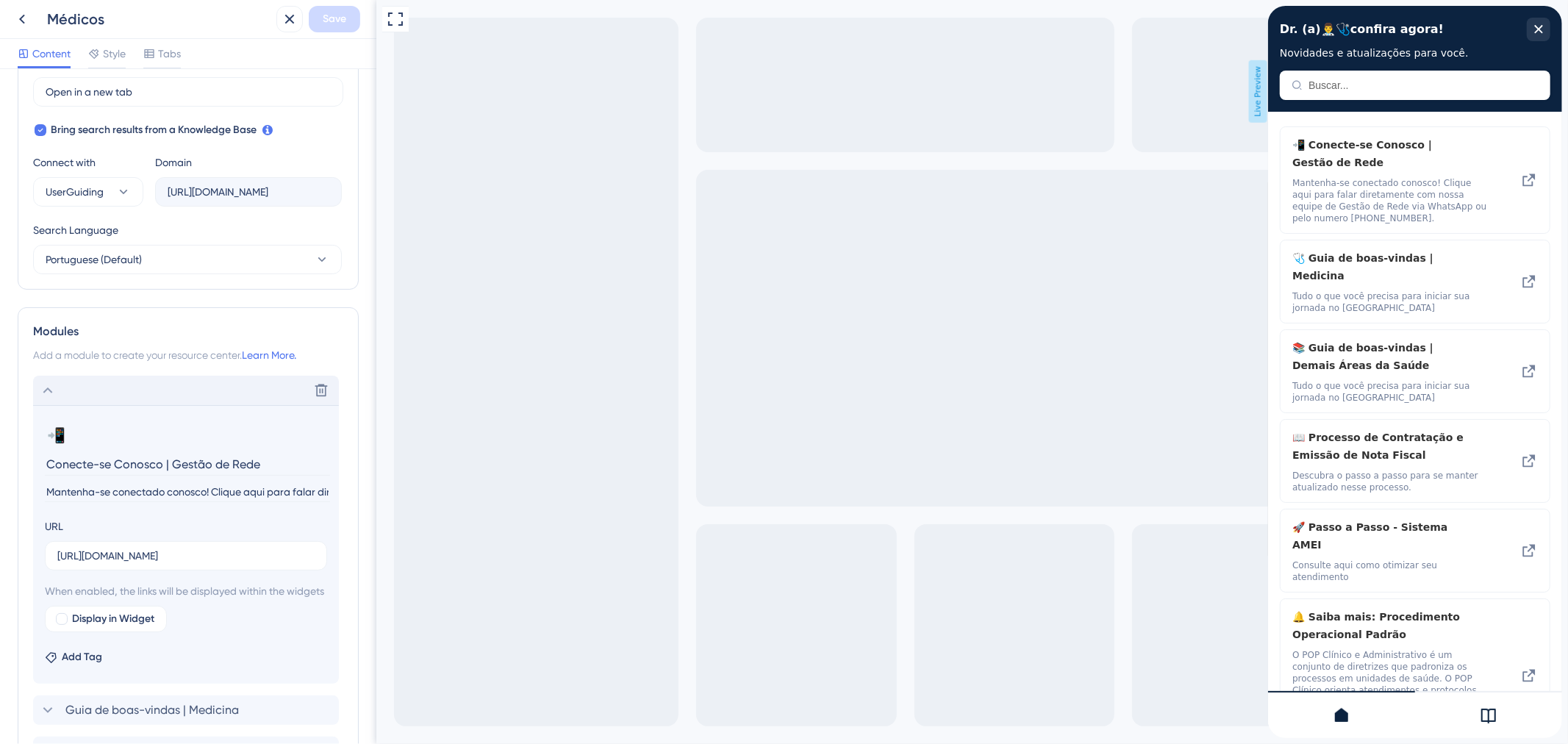
click at [89, 386] on div "Delete" at bounding box center [186, 391] width 305 height 30
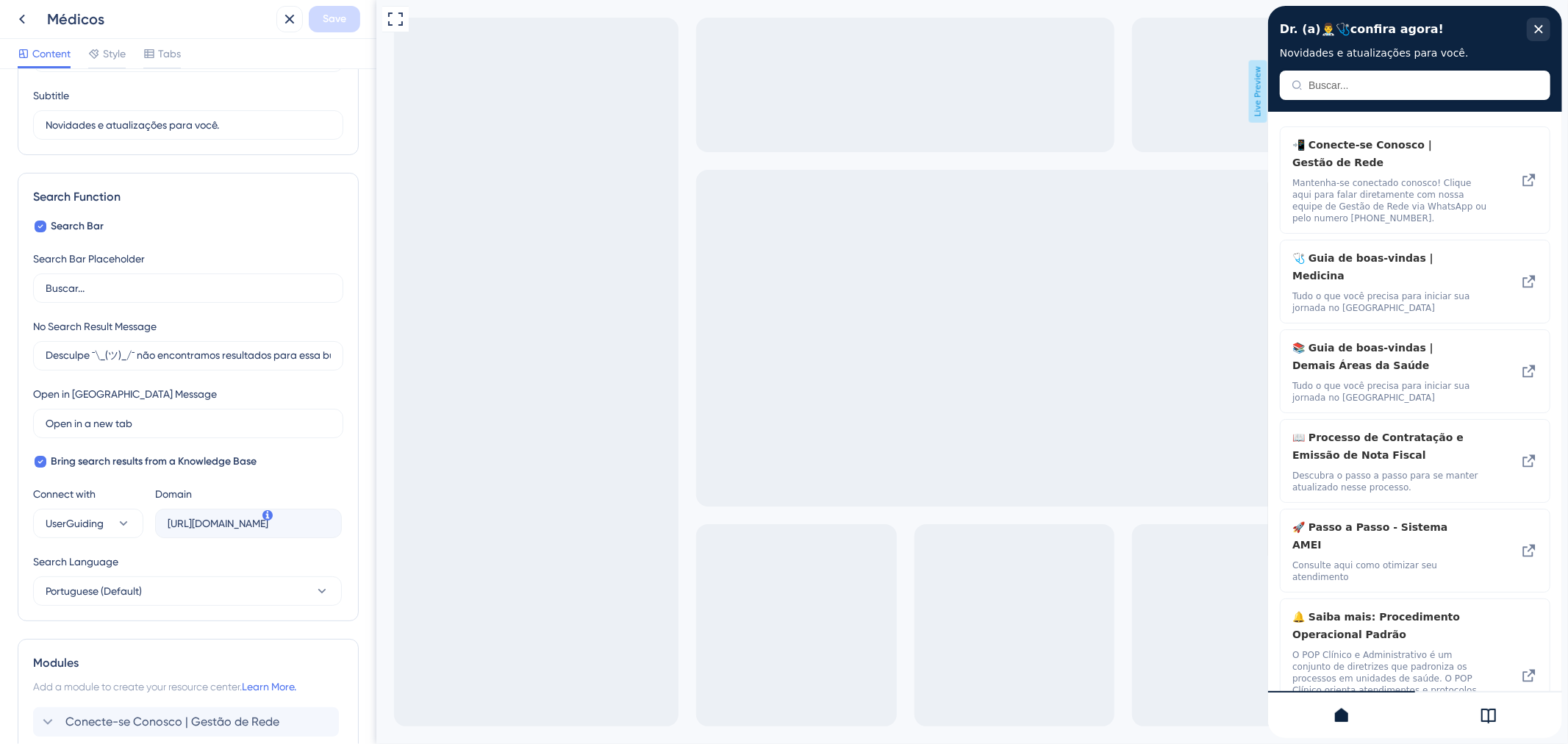
scroll to position [0, 0]
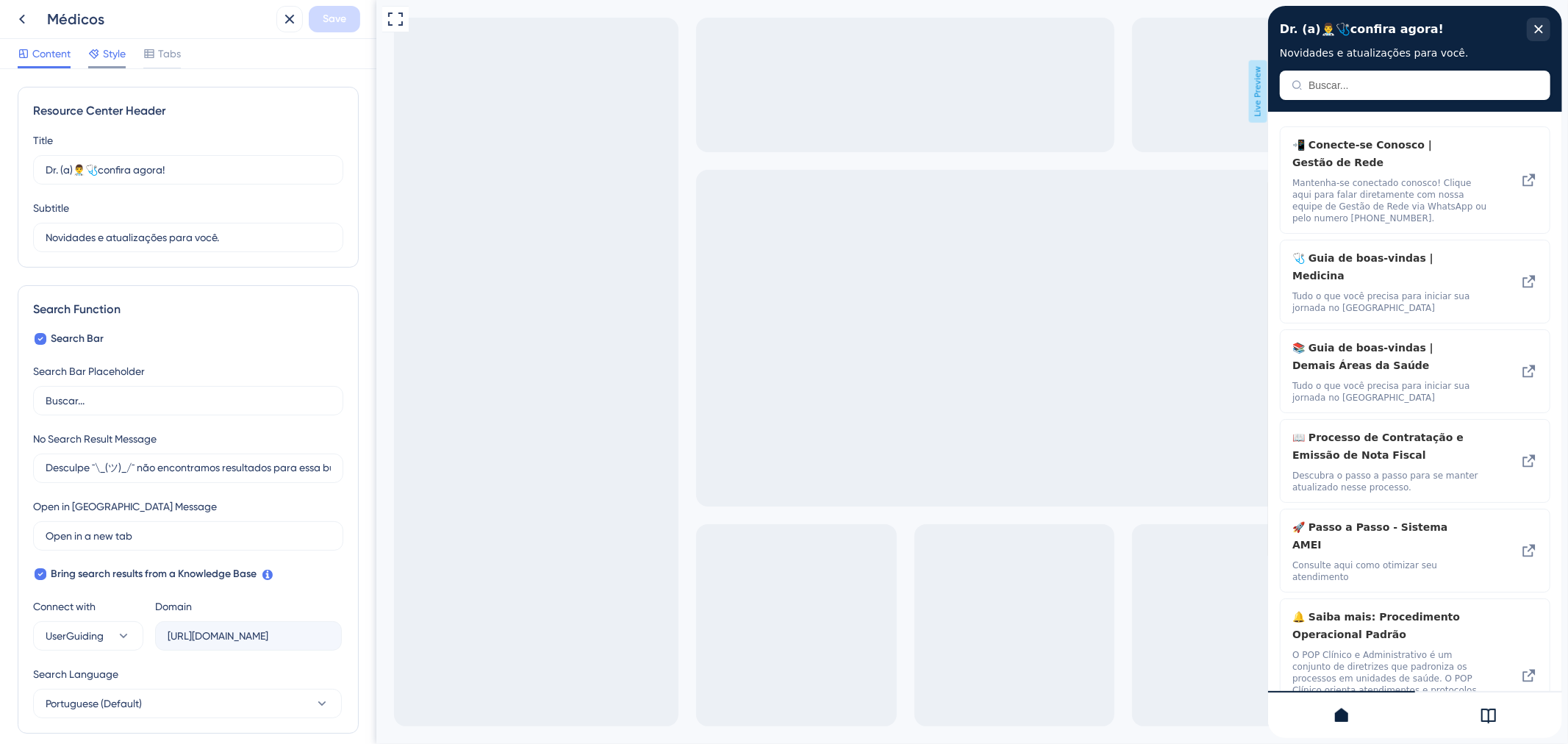
click at [99, 49] on icon at bounding box center [93, 53] width 11 height 11
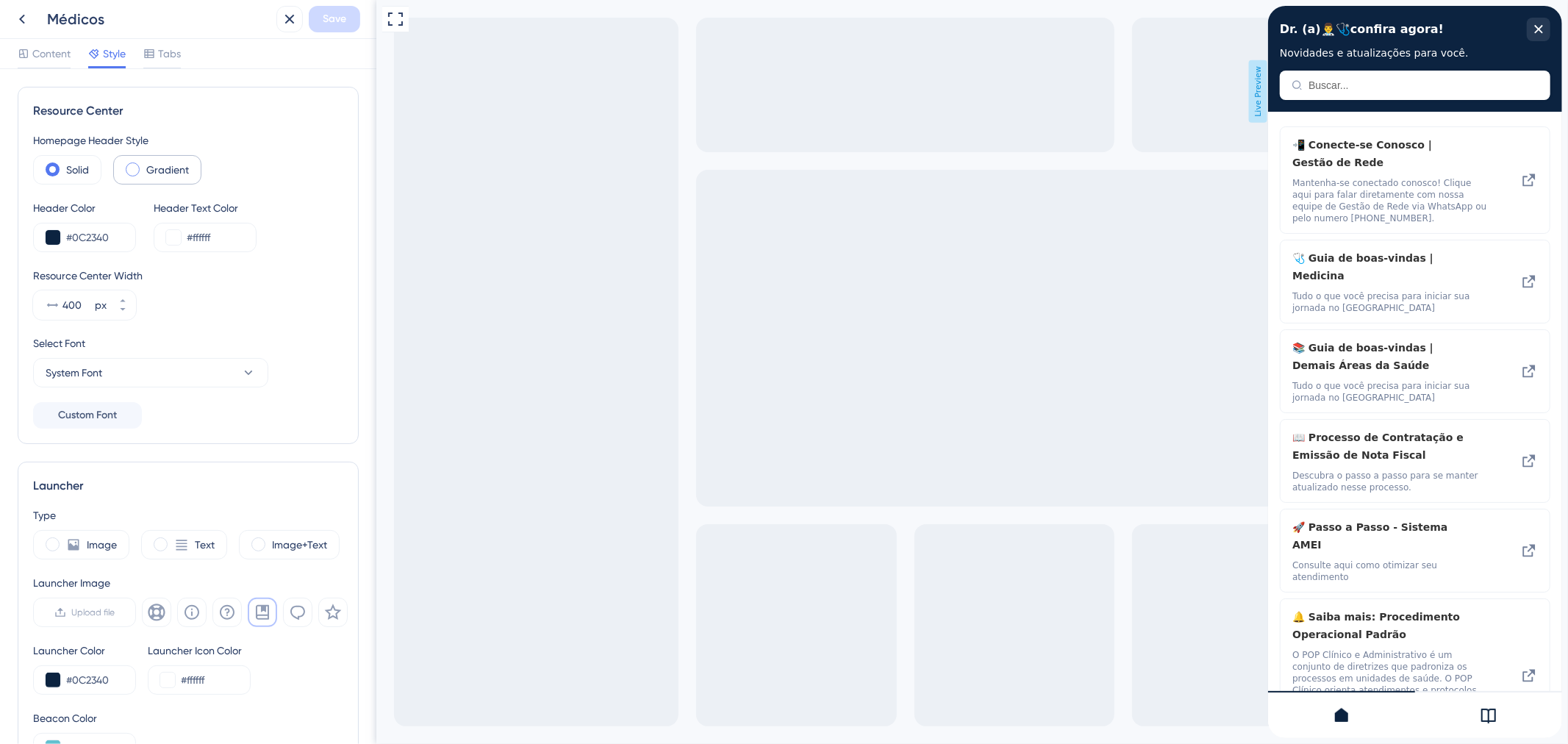
click at [130, 172] on span at bounding box center [133, 169] width 14 height 14
click at [144, 165] on input "radio" at bounding box center [144, 165] width 0 height 0
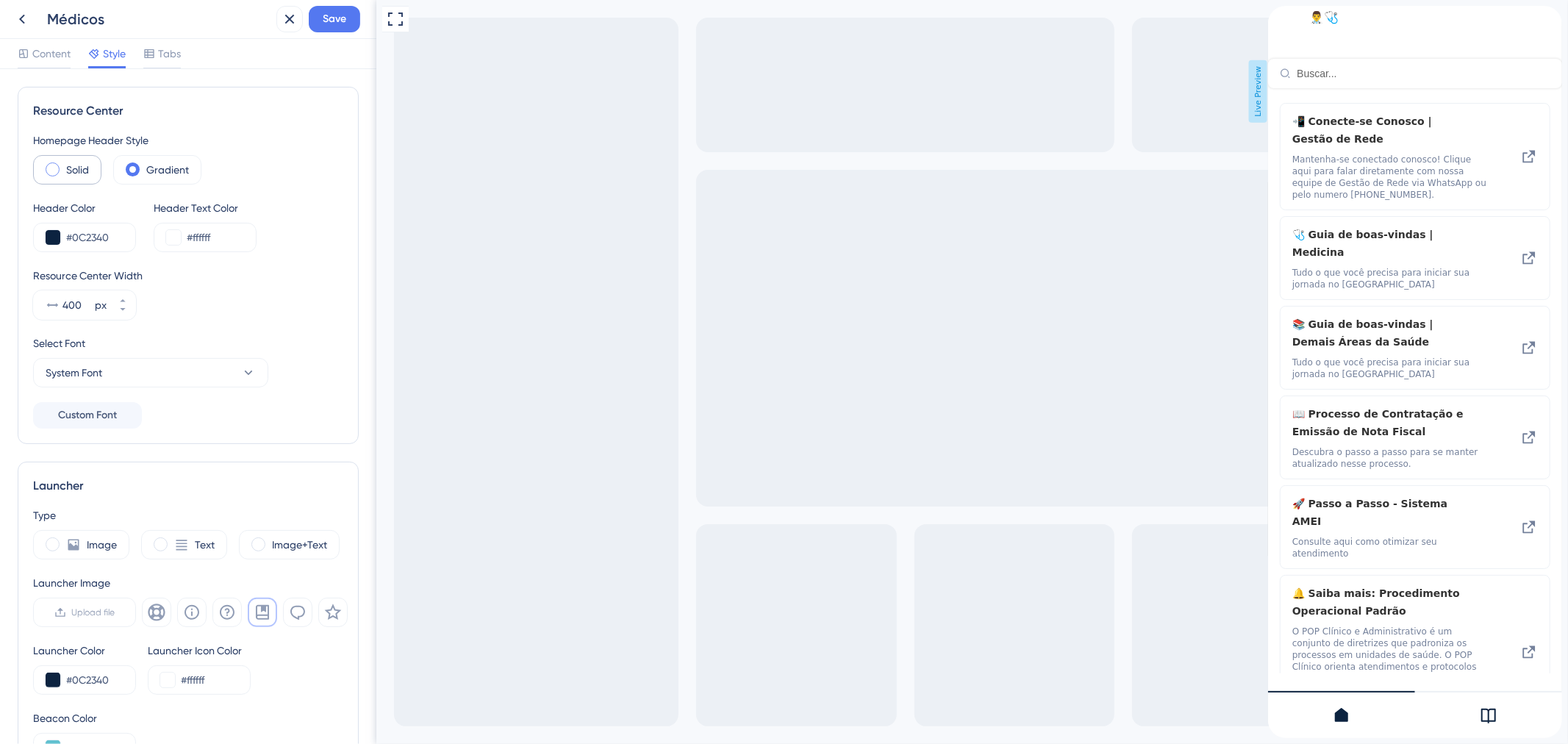
click at [58, 176] on div "Solid" at bounding box center [67, 170] width 68 height 30
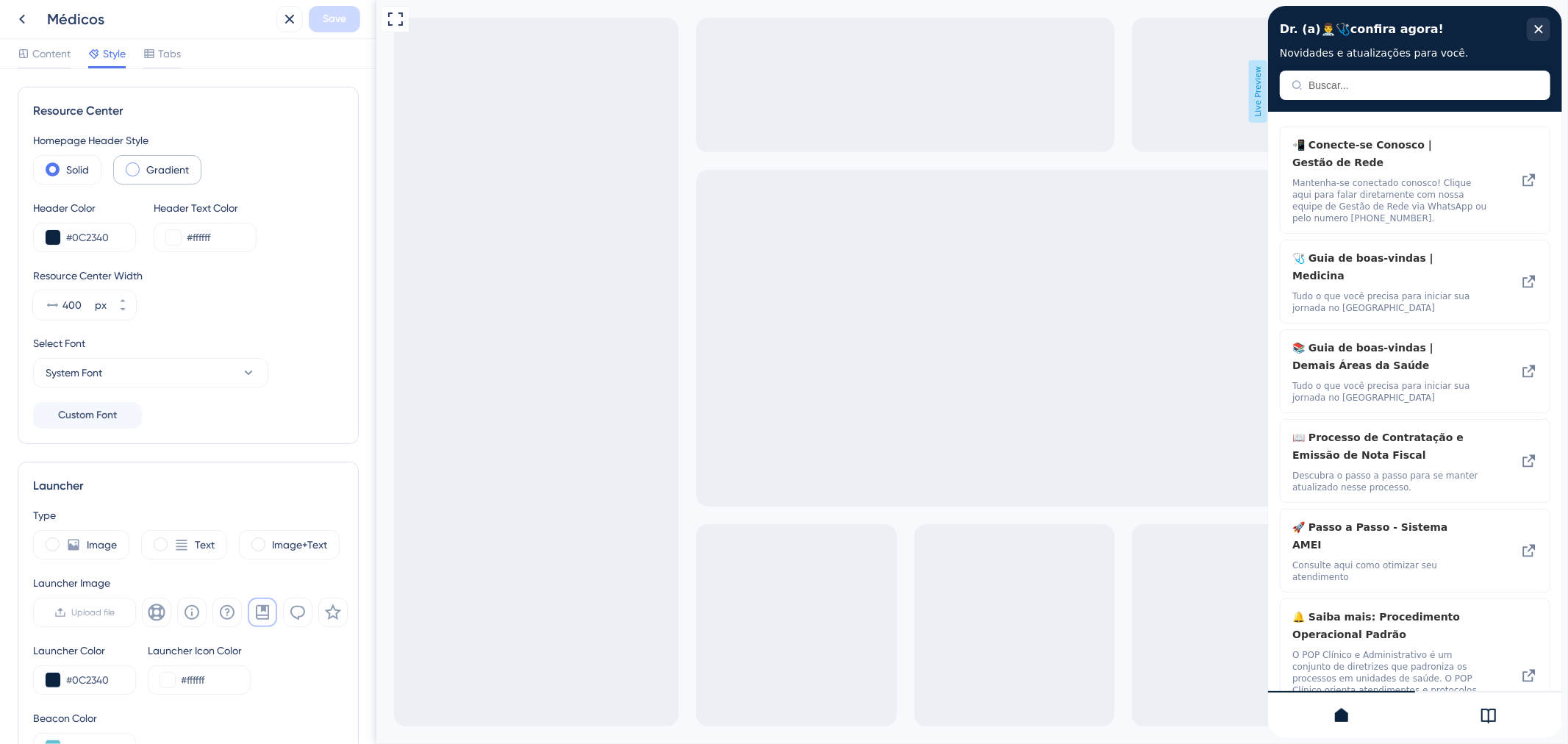
click at [148, 170] on label "Gradient" at bounding box center [168, 170] width 43 height 17
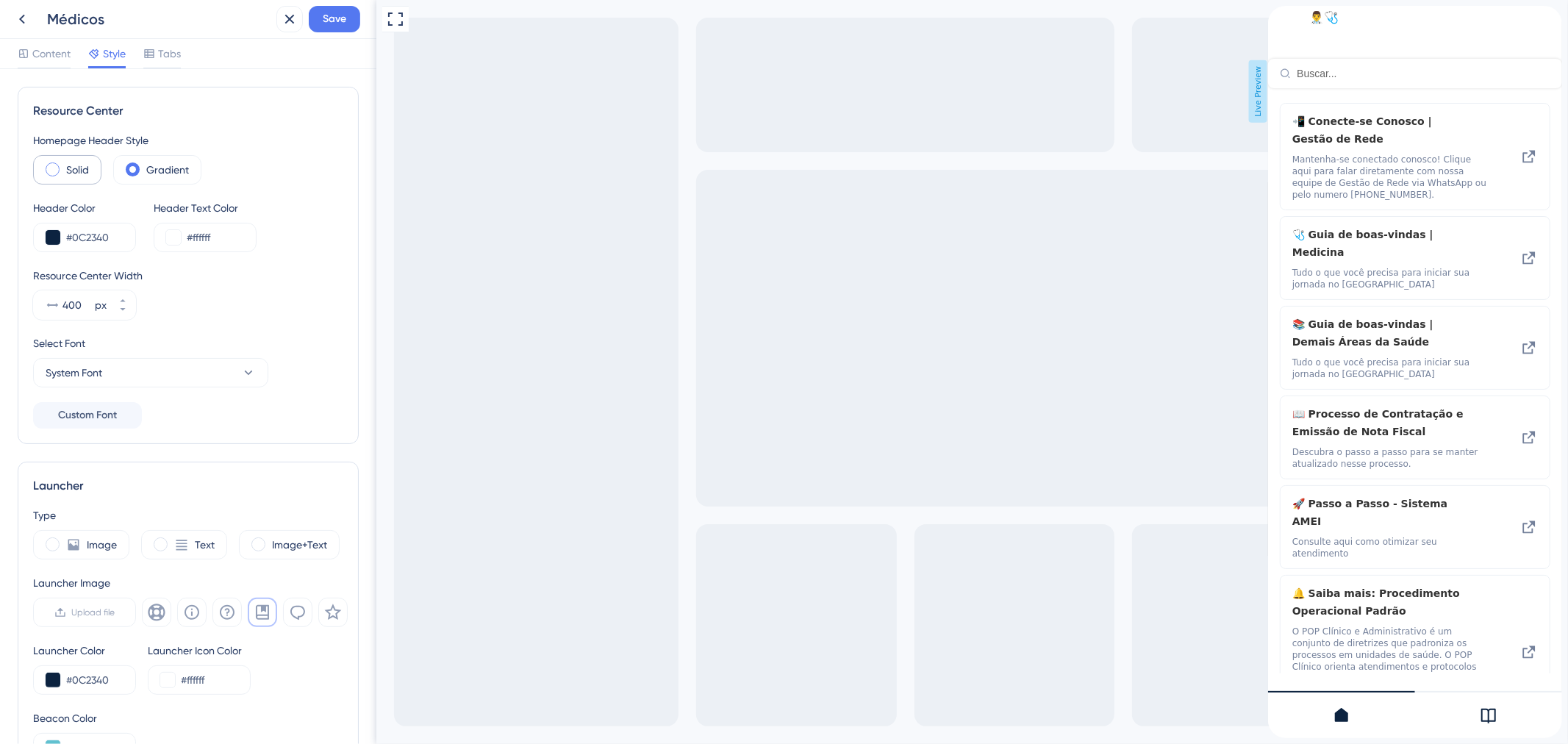
click at [34, 160] on div "Solid" at bounding box center [67, 170] width 68 height 30
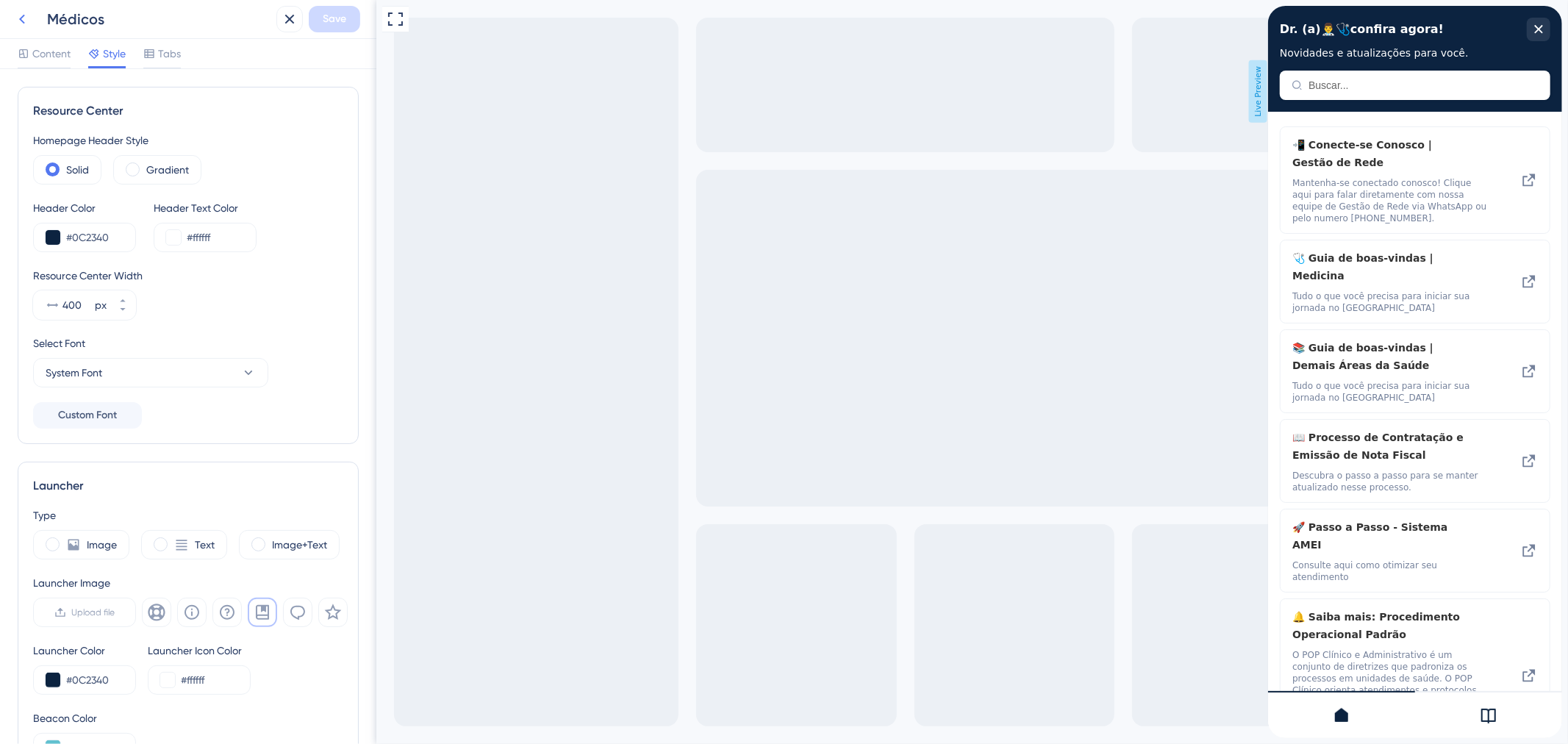
click at [17, 17] on icon at bounding box center [22, 19] width 17 height 17
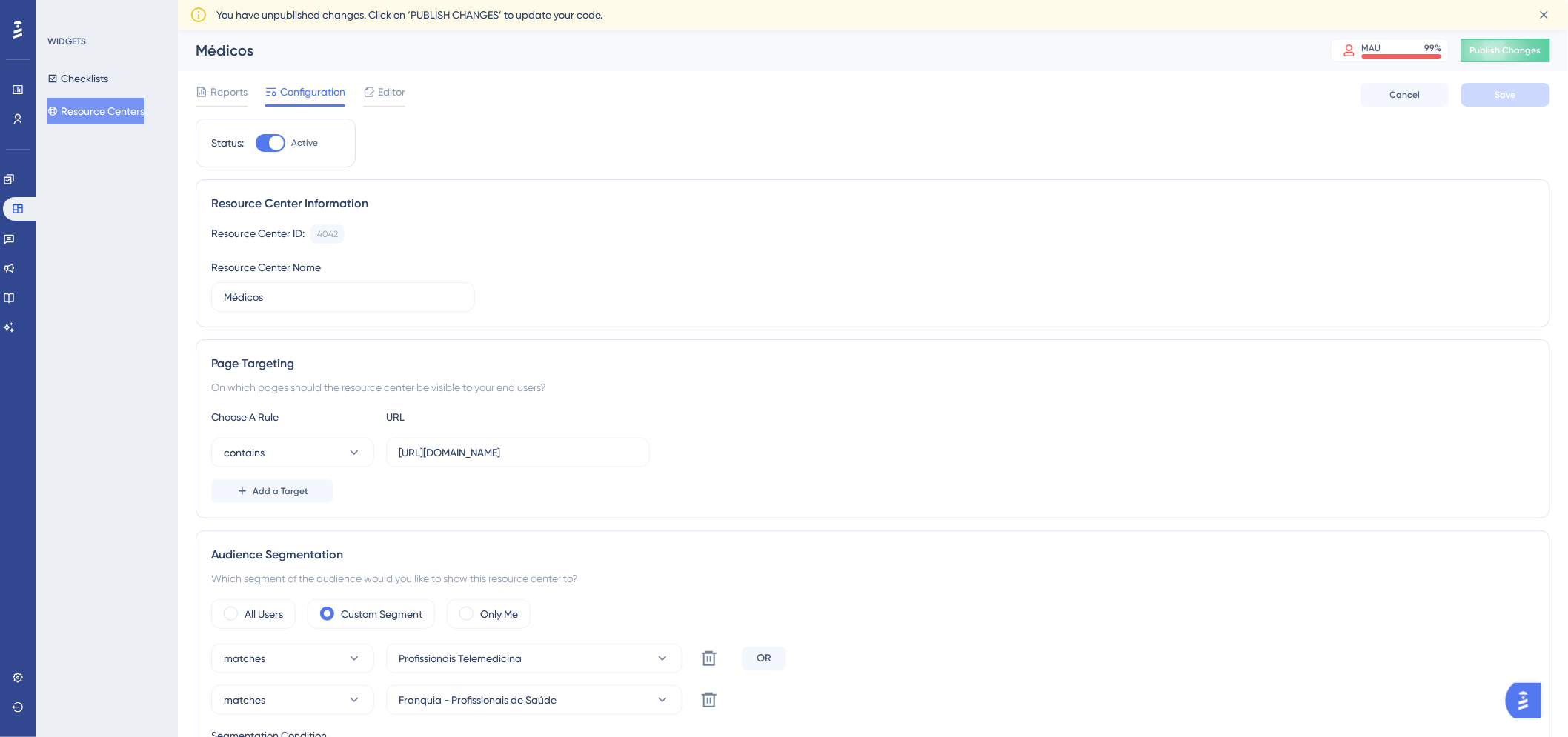
click at [334, 91] on span "Configuration" at bounding box center [312, 91] width 65 height 18
click at [115, 105] on button "Resource Centers" at bounding box center [96, 111] width 97 height 26
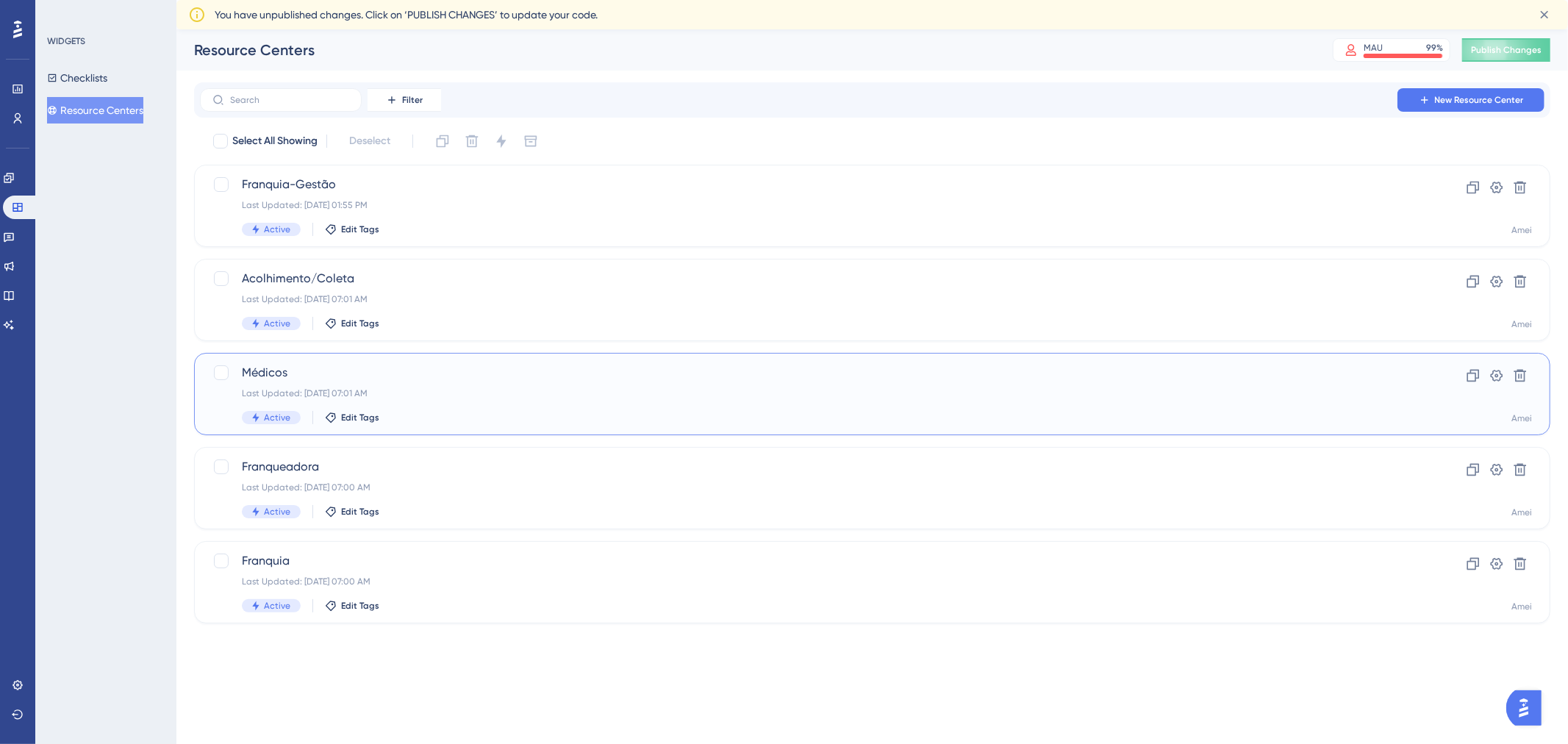
click at [489, 401] on div "Médicos Last Updated: [DATE] 07:01 AM Active Edit Tags" at bounding box center [813, 393] width 1143 height 60
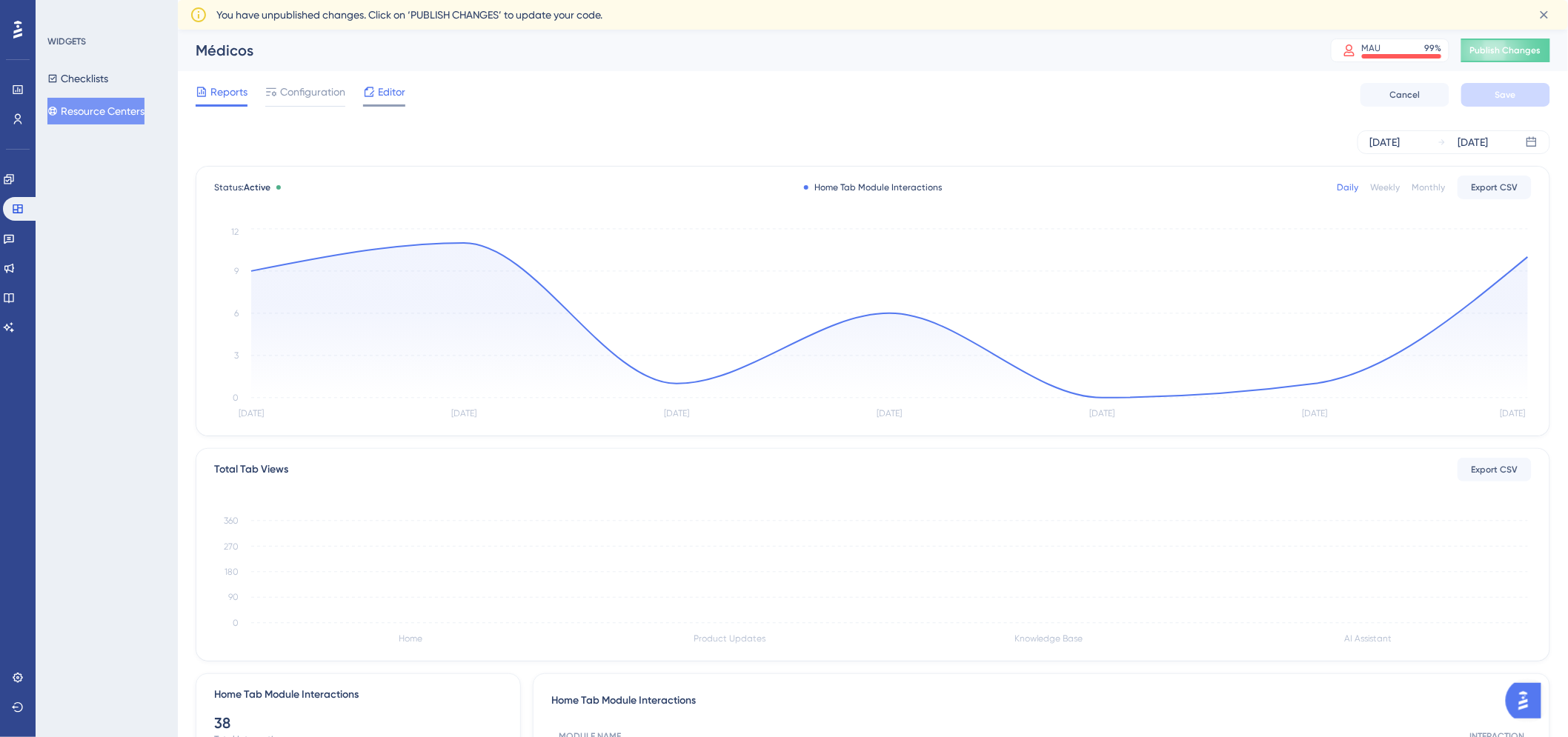
click at [386, 97] on span "Editor" at bounding box center [391, 91] width 27 height 18
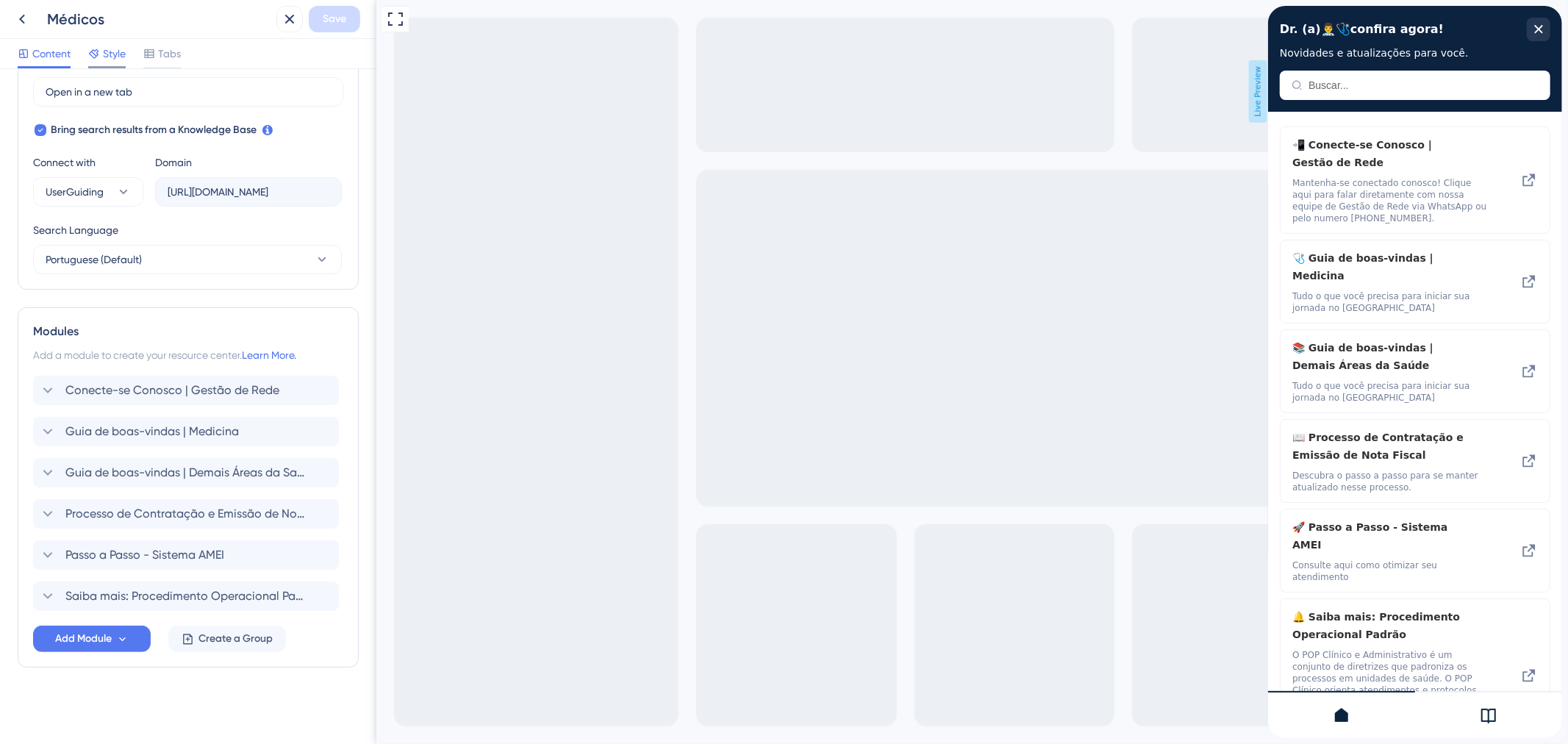
click at [103, 58] on span "Style" at bounding box center [114, 53] width 23 height 17
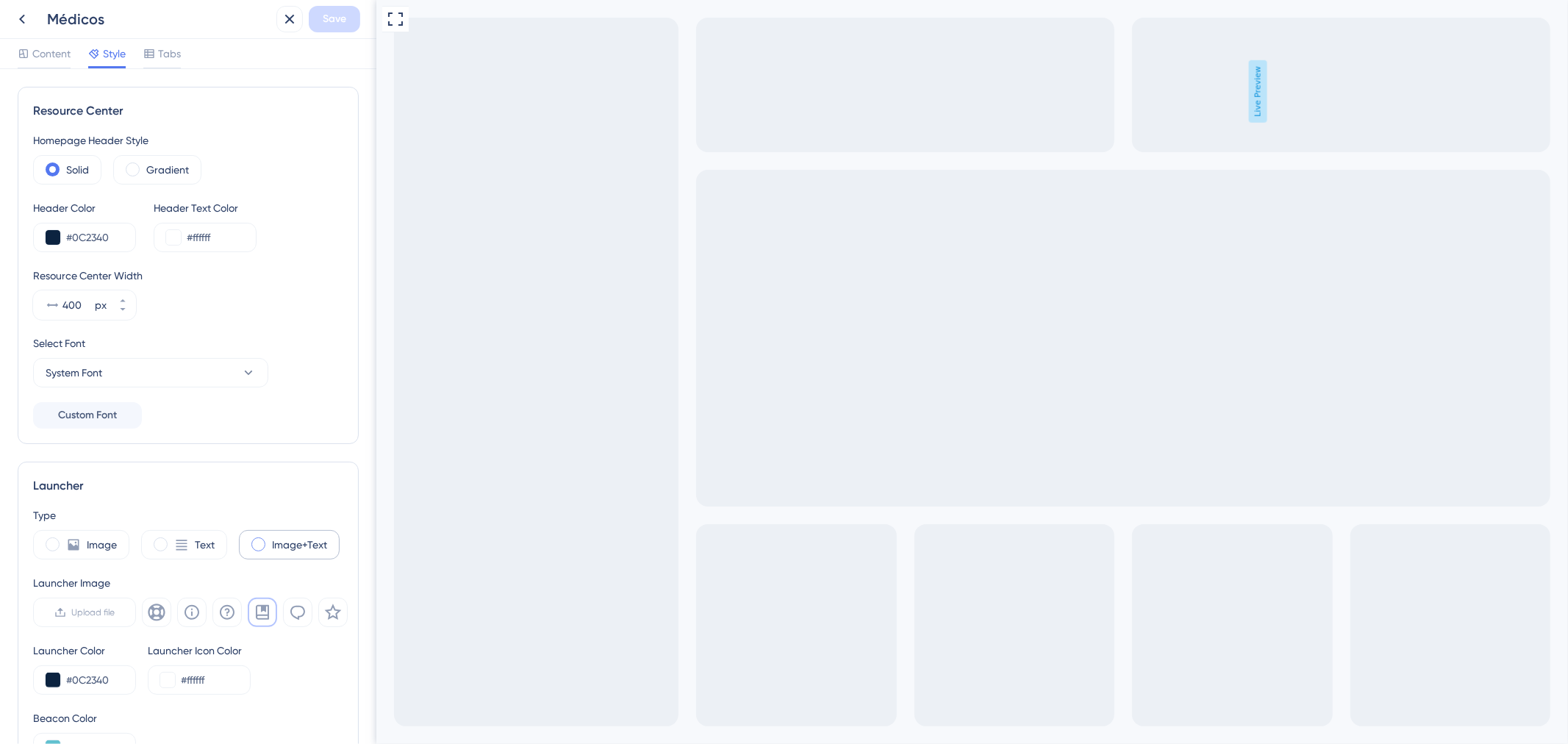
click at [252, 545] on span at bounding box center [258, 544] width 14 height 14
click at [270, 539] on input "radio" at bounding box center [270, 539] width 0 height 0
click at [199, 544] on label "Text" at bounding box center [204, 544] width 20 height 17
click at [100, 540] on label "Image" at bounding box center [101, 544] width 31 height 17
click at [261, 541] on span at bounding box center [258, 544] width 14 height 14
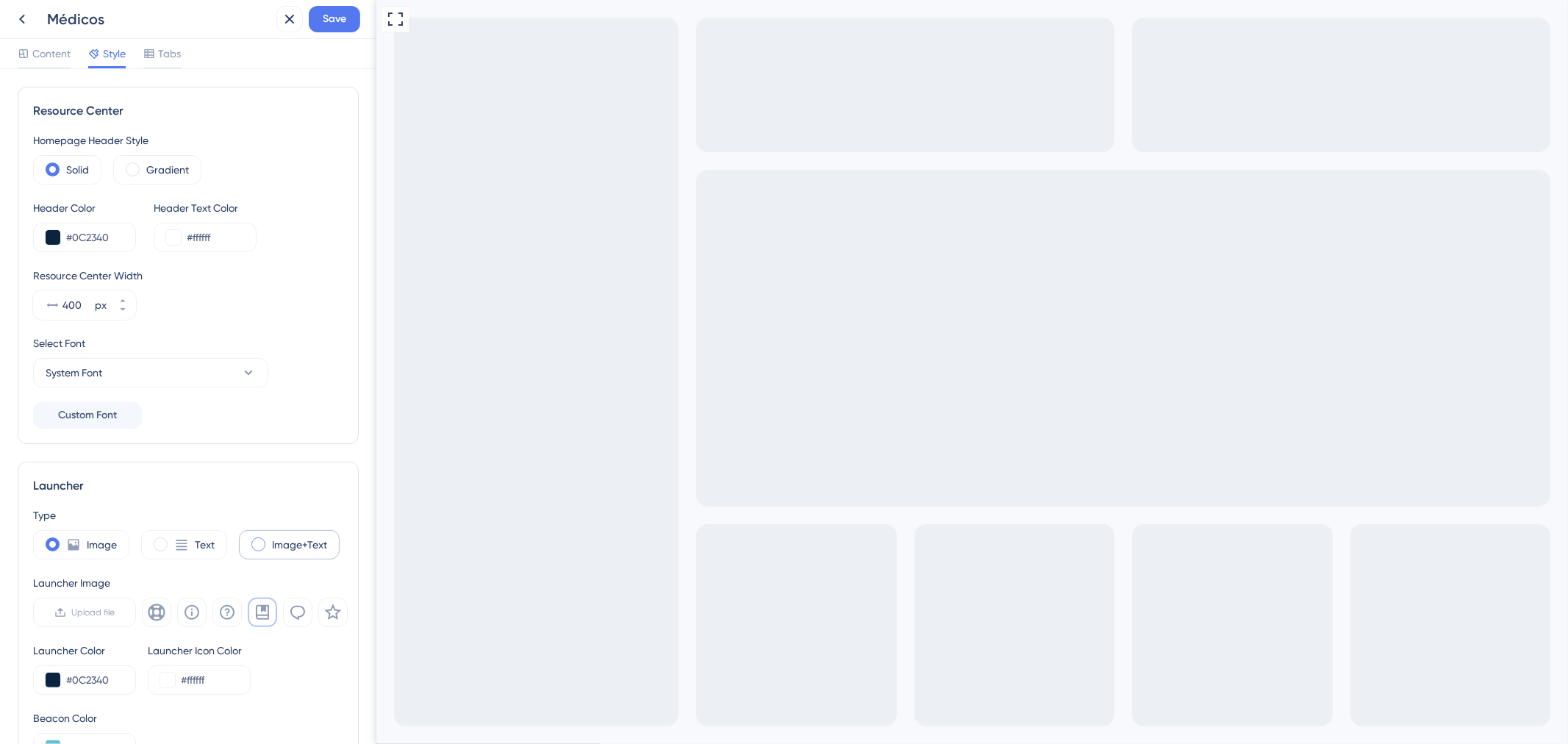
click at [270, 539] on input "radio" at bounding box center [270, 539] width 0 height 0
type input "34"
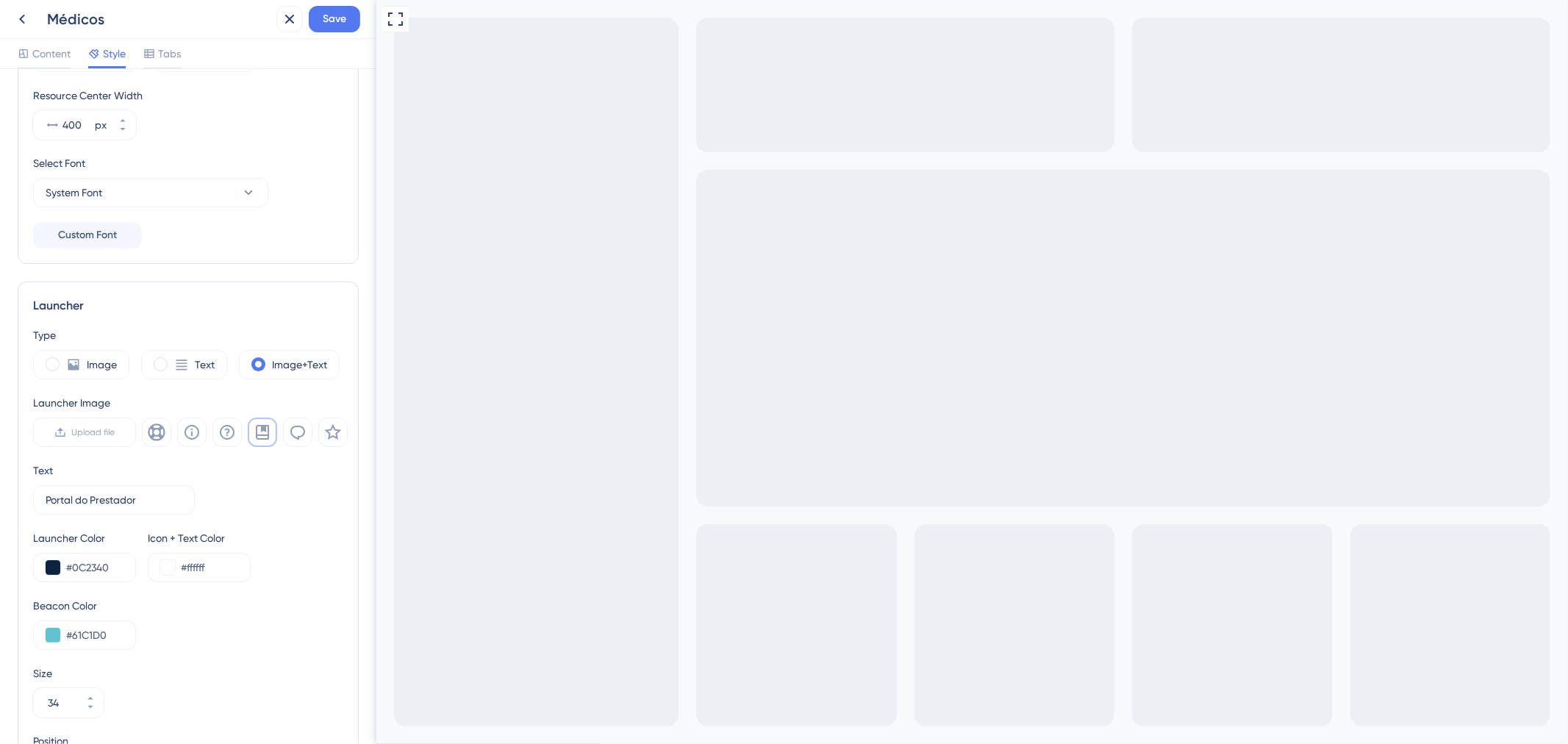
scroll to position [380, 0]
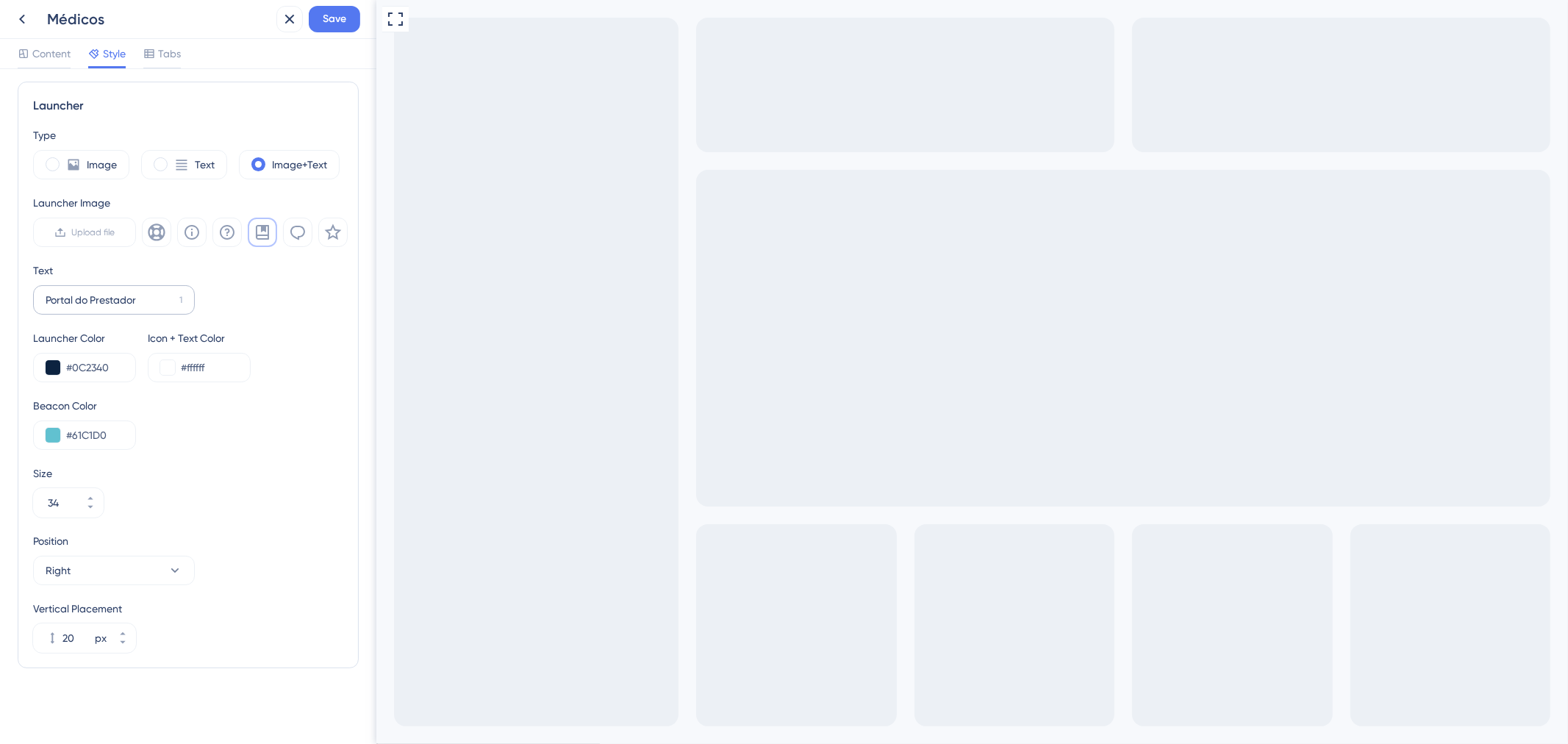
click at [181, 305] on label "Portal do Prestador 1" at bounding box center [113, 300] width 161 height 30
click at [174, 305] on input "Portal do Prestador" at bounding box center [109, 299] width 128 height 17
click at [170, 300] on input "Portal do Prestador" at bounding box center [109, 299] width 128 height 17
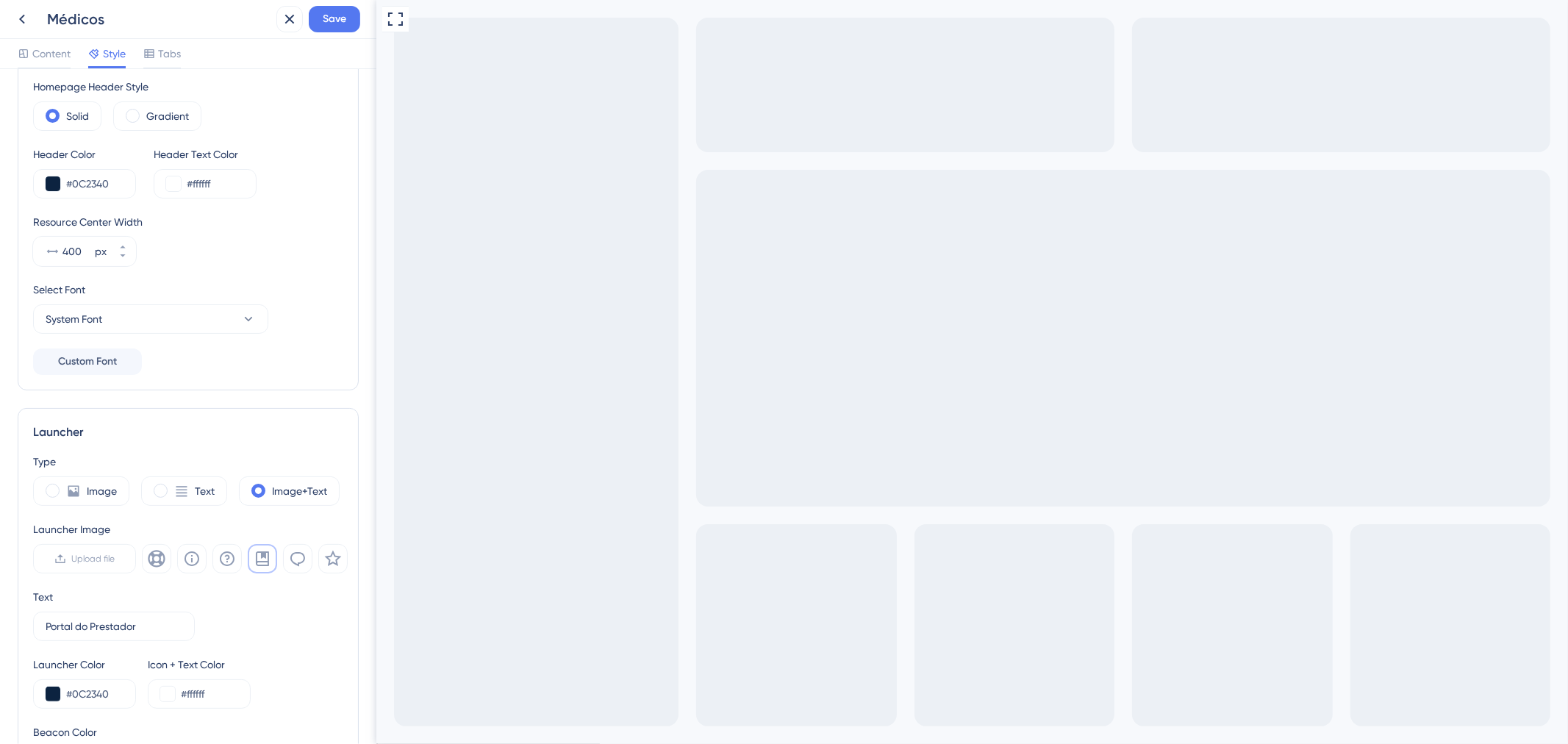
scroll to position [0, 0]
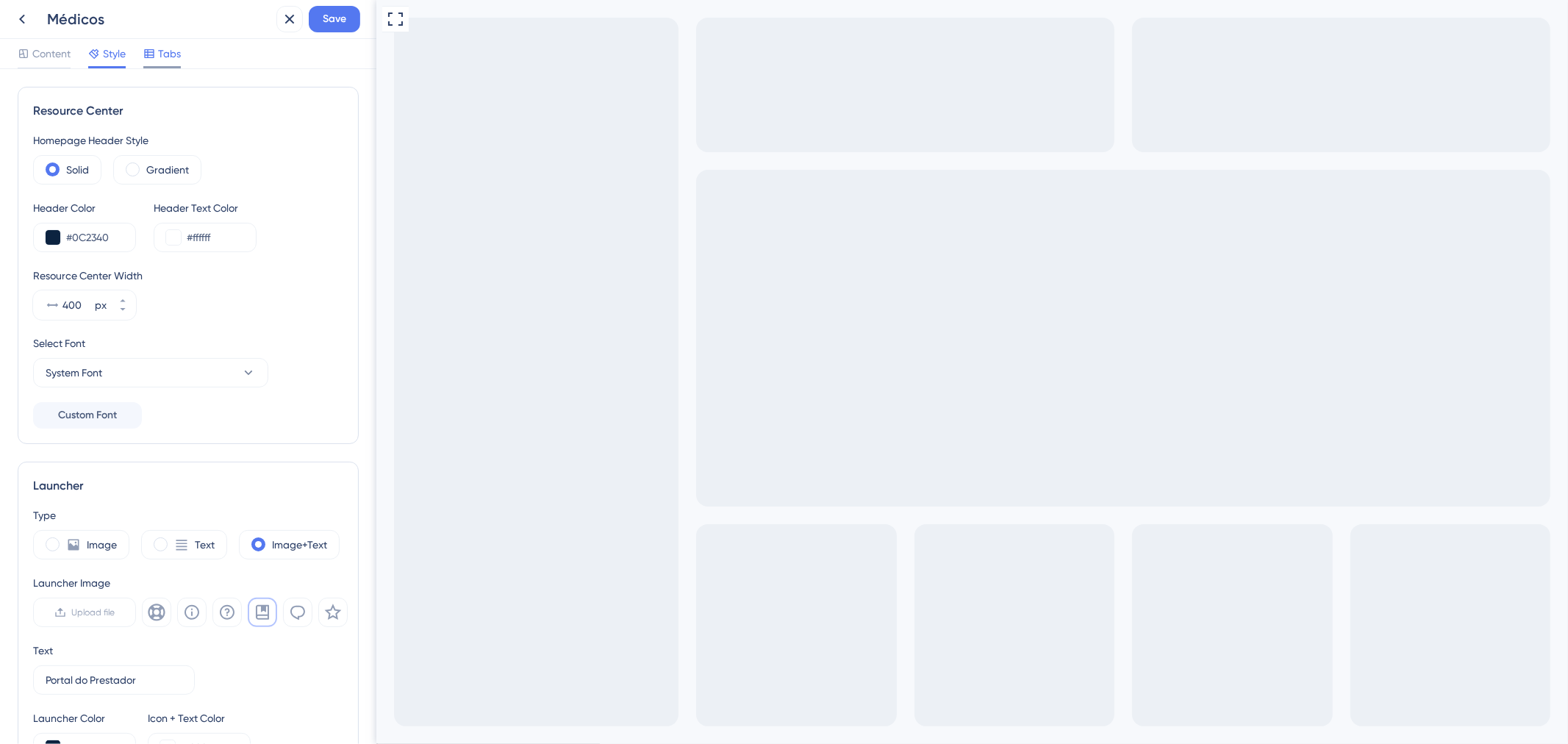
click at [154, 52] on icon at bounding box center [148, 53] width 10 height 9
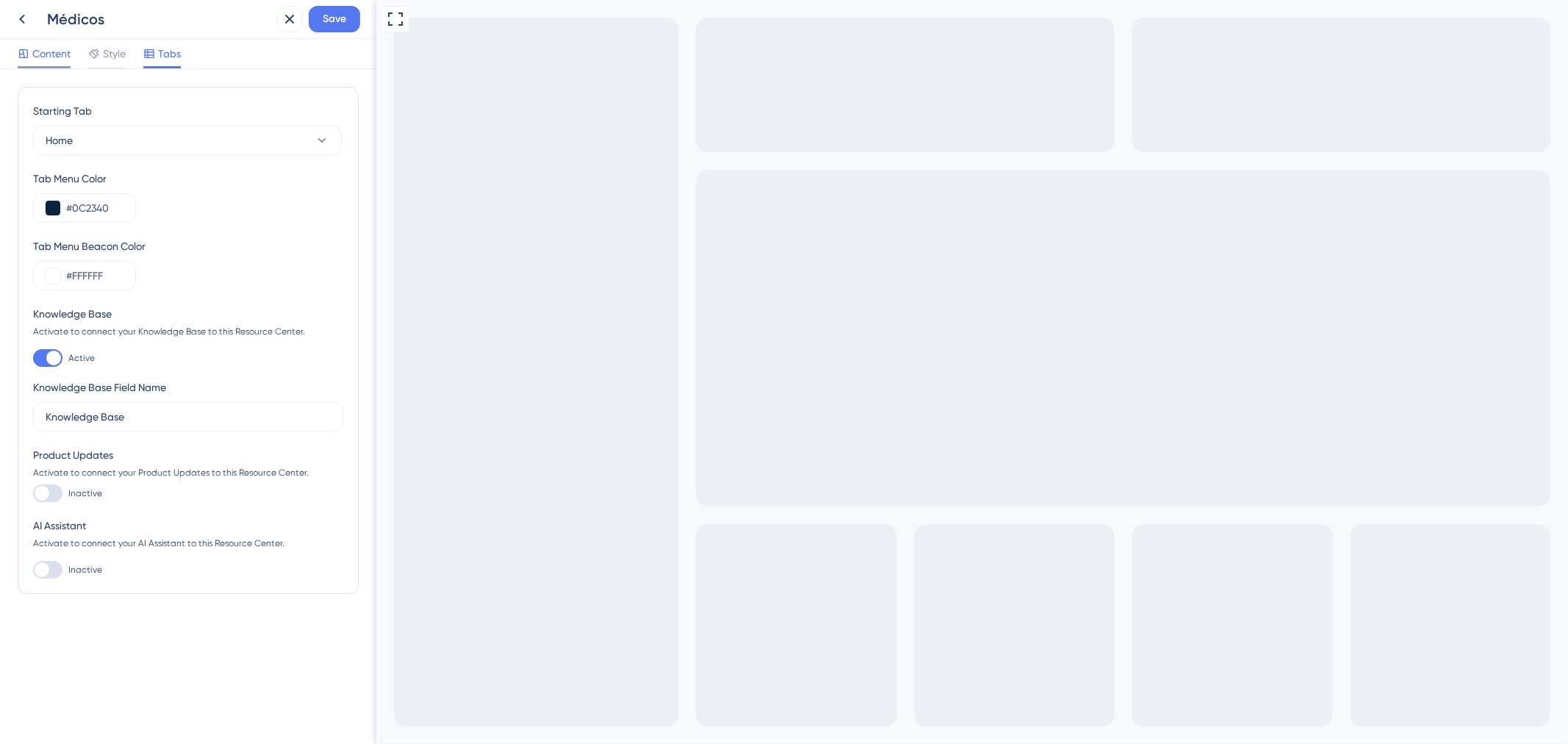
click at [71, 51] on span "Content" at bounding box center [51, 53] width 38 height 17
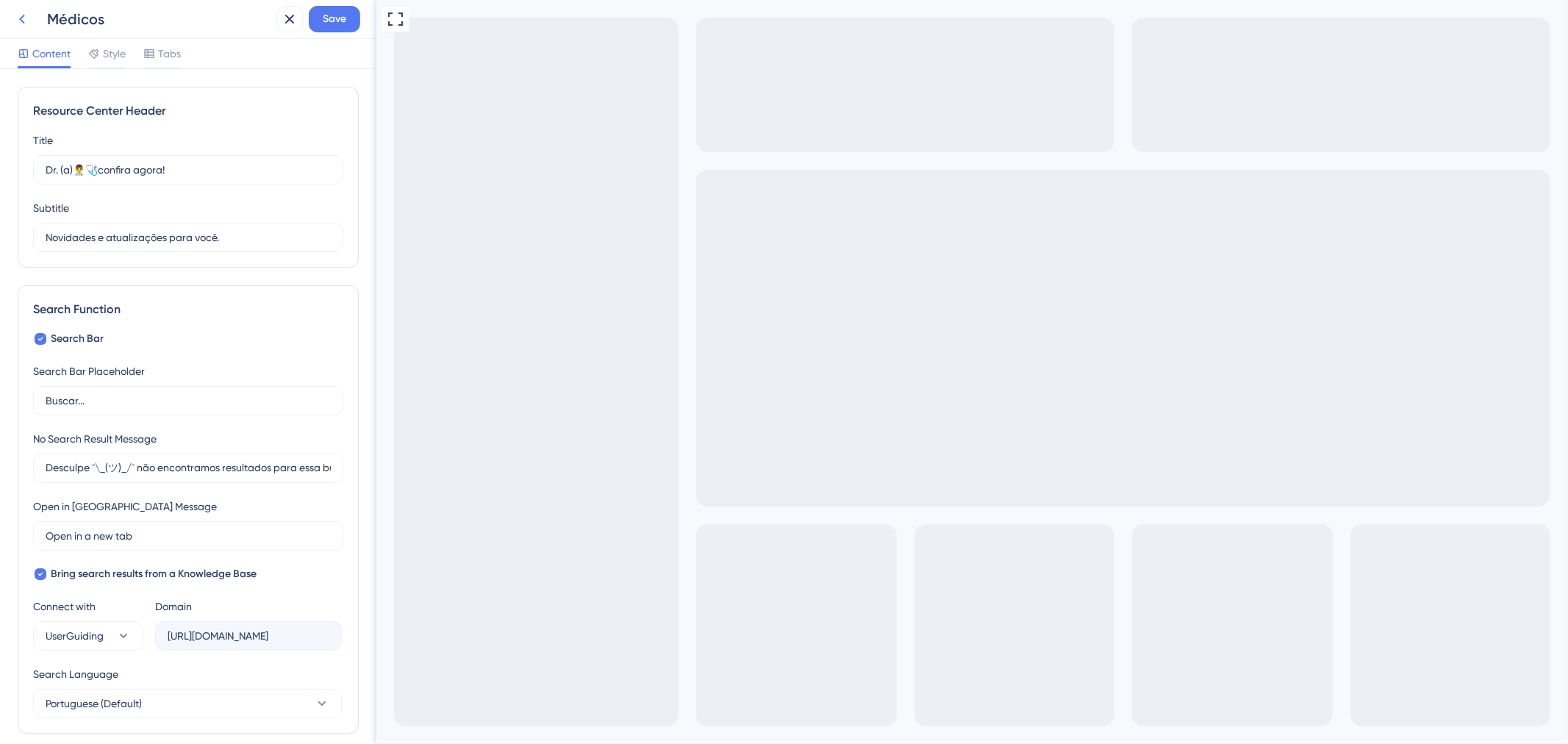
click at [23, 19] on icon at bounding box center [22, 19] width 17 height 17
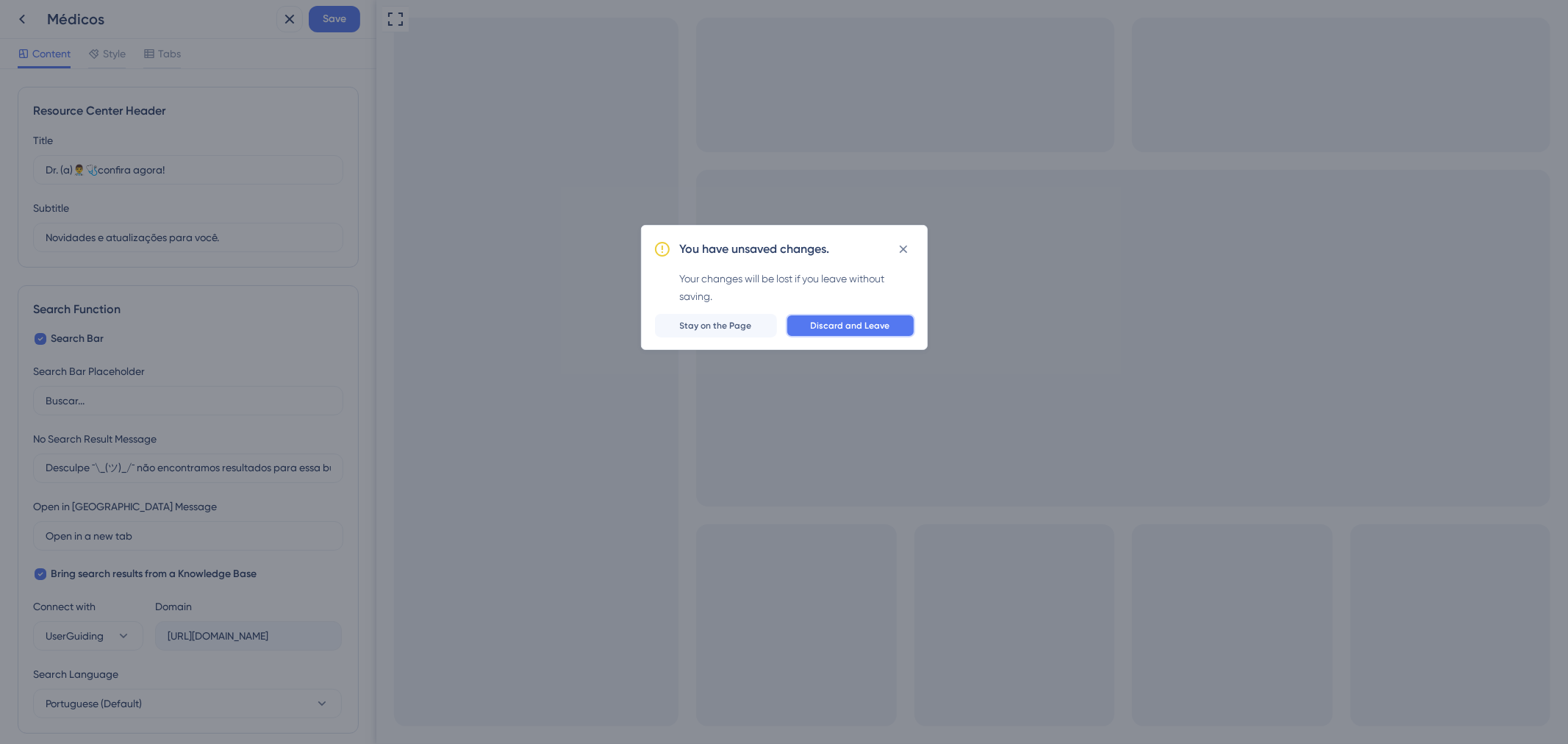
click at [841, 321] on span "Discard and Leave" at bounding box center [850, 324] width 79 height 11
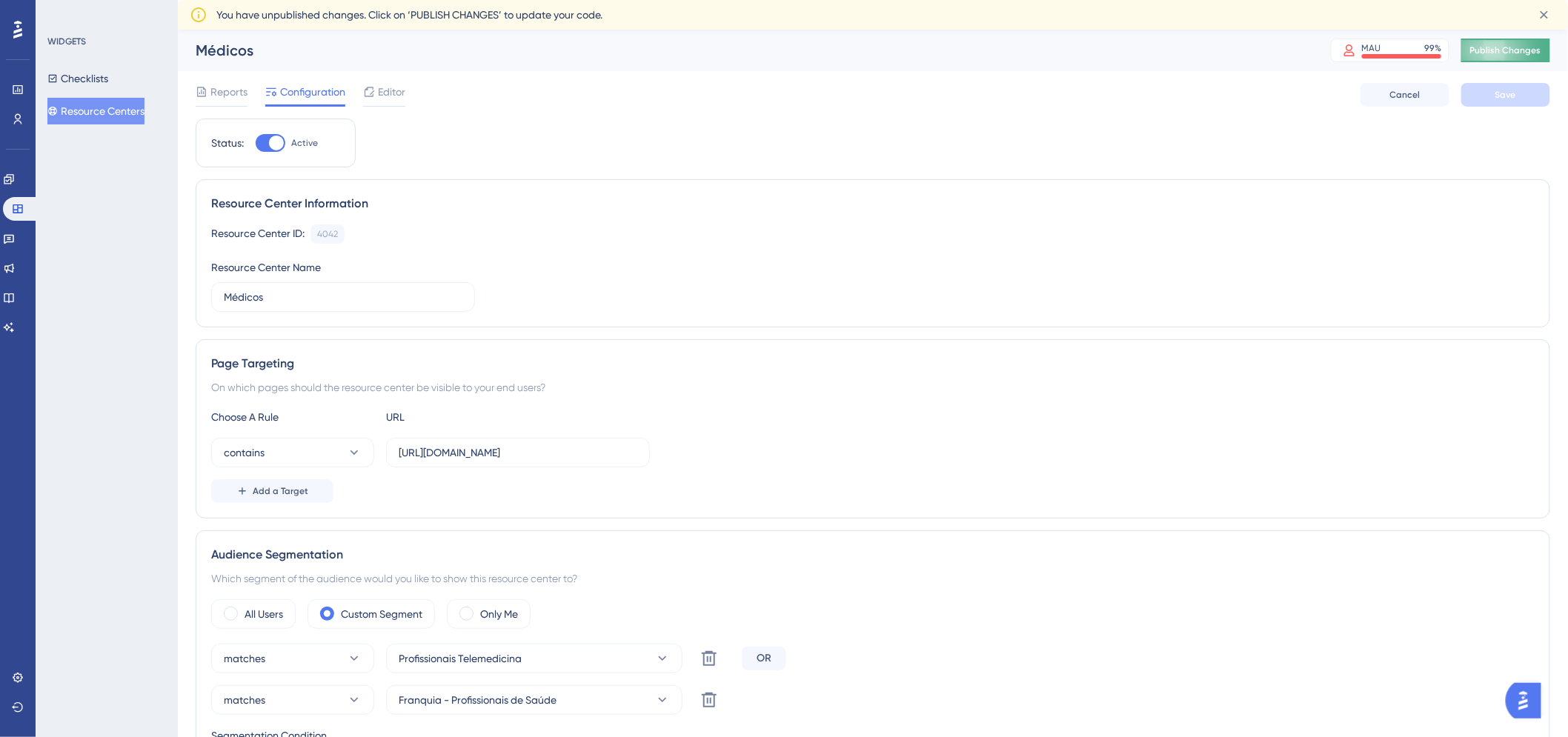
click at [1522, 59] on button "Publish Changes" at bounding box center [1505, 50] width 89 height 24
